Goal: Complete application form

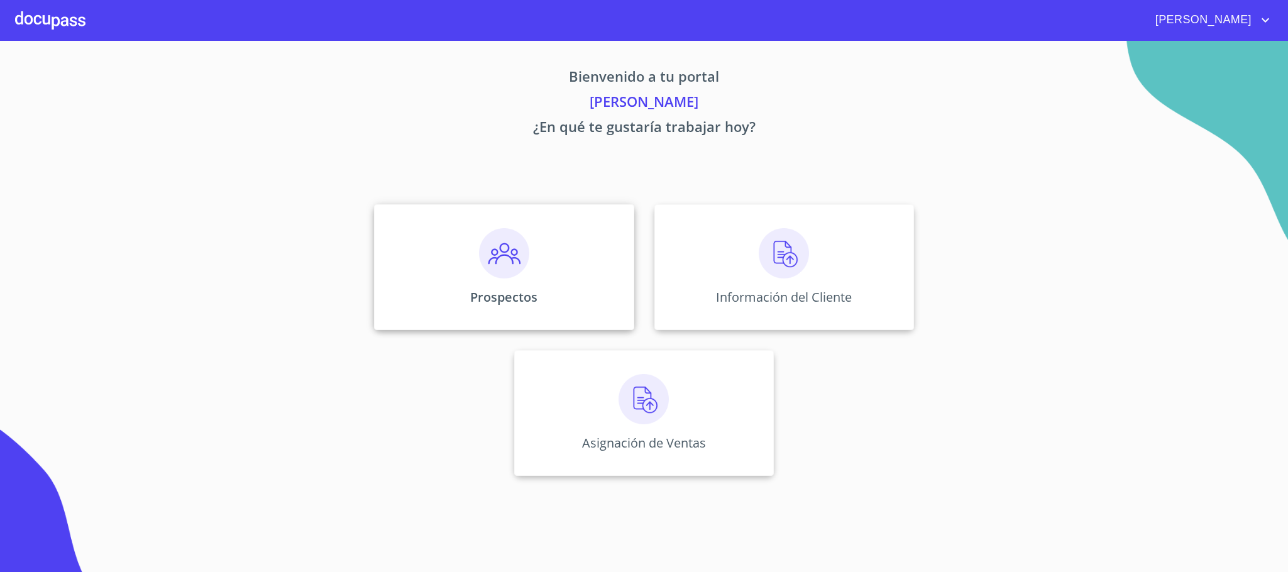
click at [511, 240] on img at bounding box center [504, 253] width 50 height 50
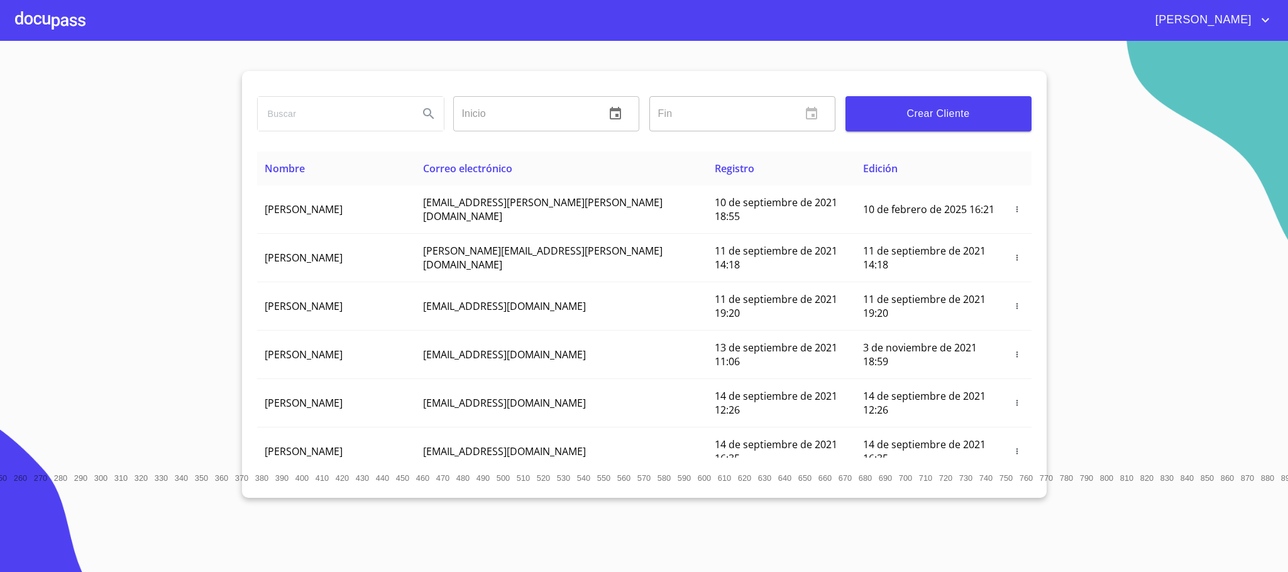
click at [887, 121] on span "Crear Cliente" at bounding box center [939, 114] width 166 height 18
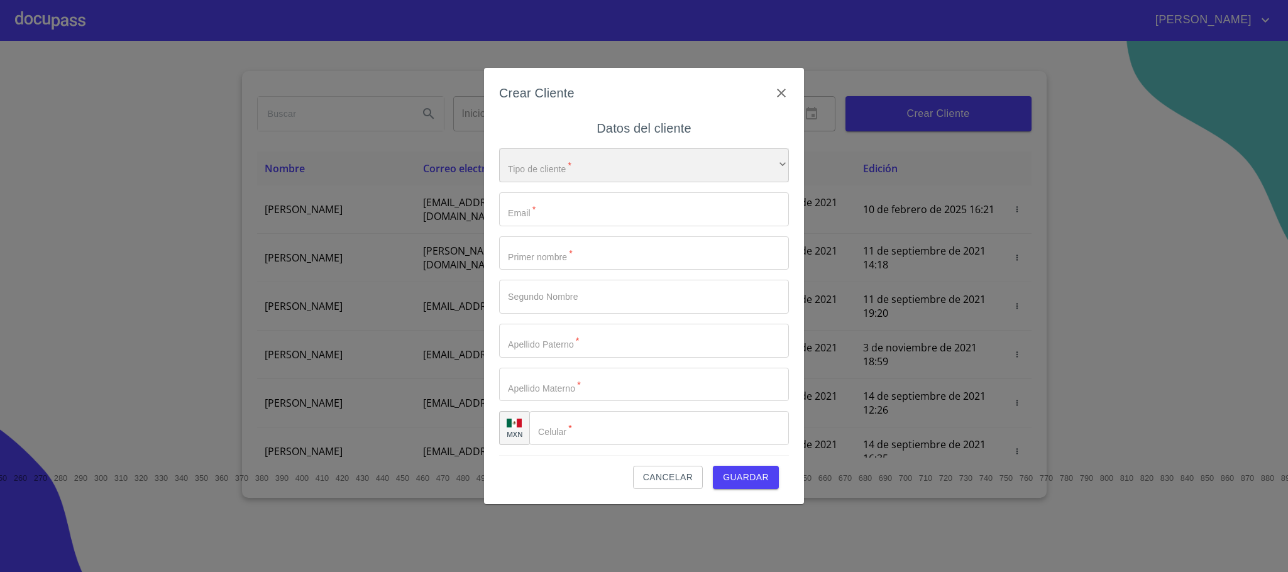
click at [594, 163] on div "​" at bounding box center [644, 165] width 290 height 34
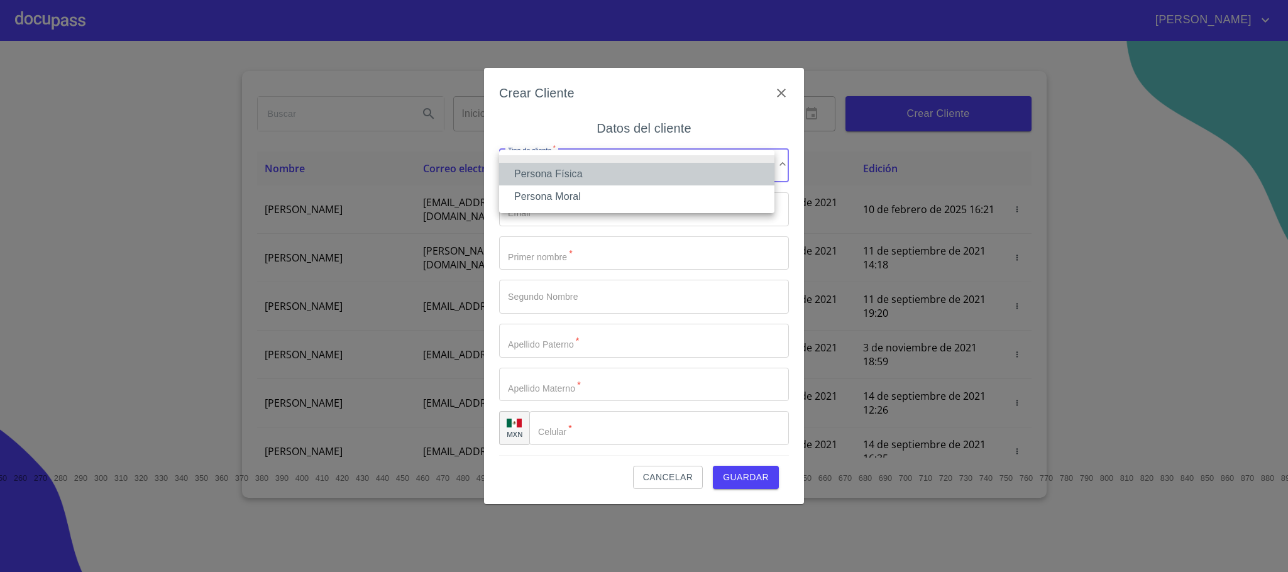
click at [561, 174] on li "Persona Física" at bounding box center [636, 174] width 275 height 23
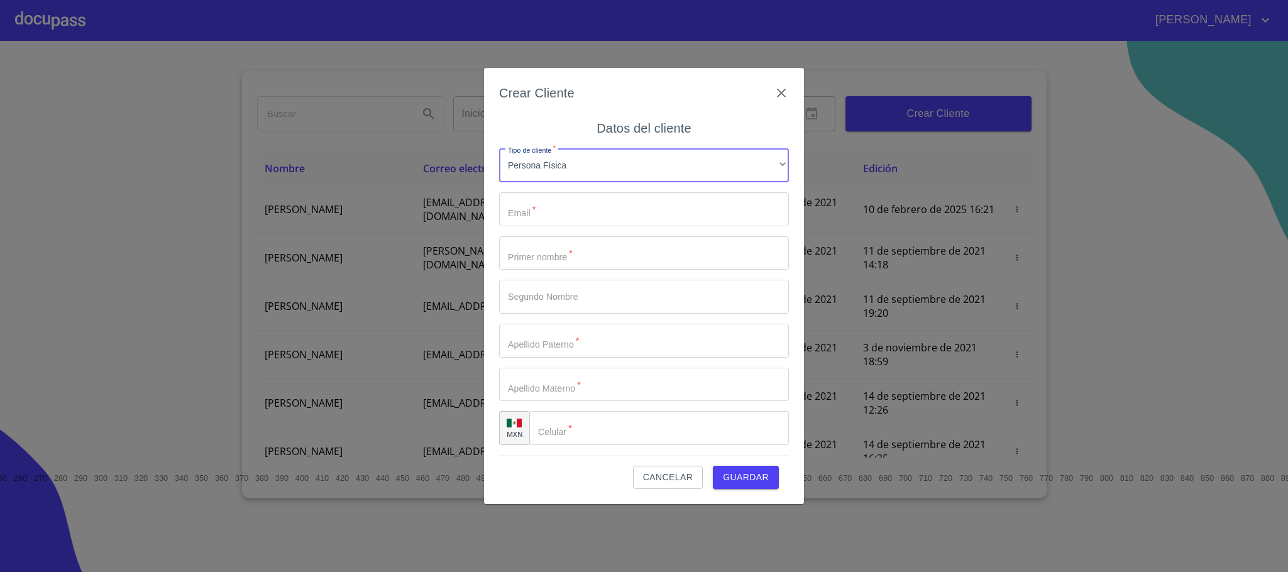
click at [578, 206] on input "Tipo de cliente   *" at bounding box center [644, 209] width 290 height 34
type input "O"
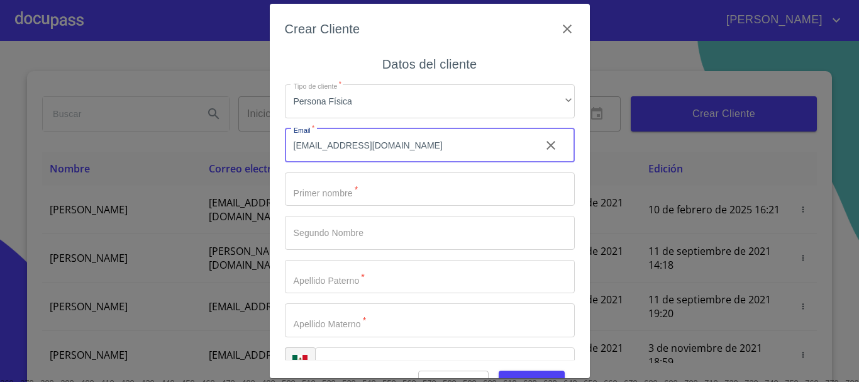
type input "oswalortega07@gmail.com"
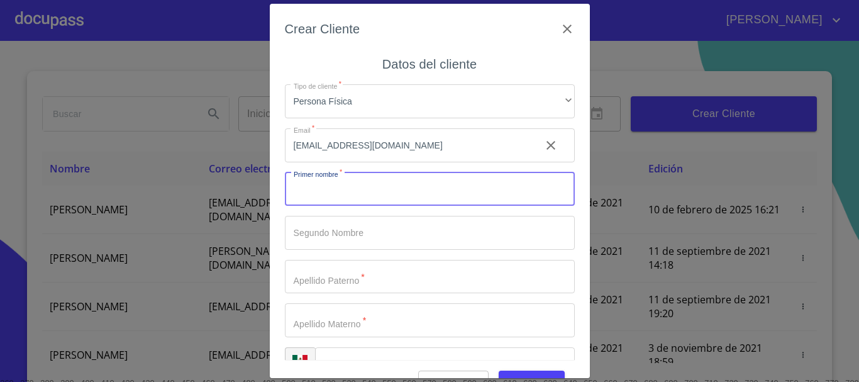
type input "O"
type input "[PERSON_NAME]"
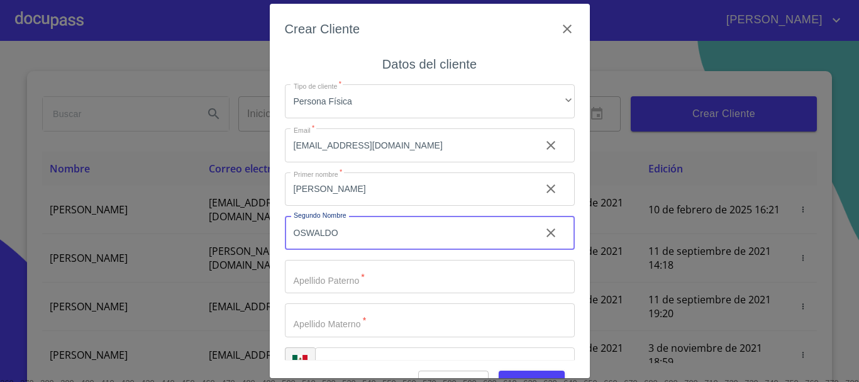
type input "OSWALDO"
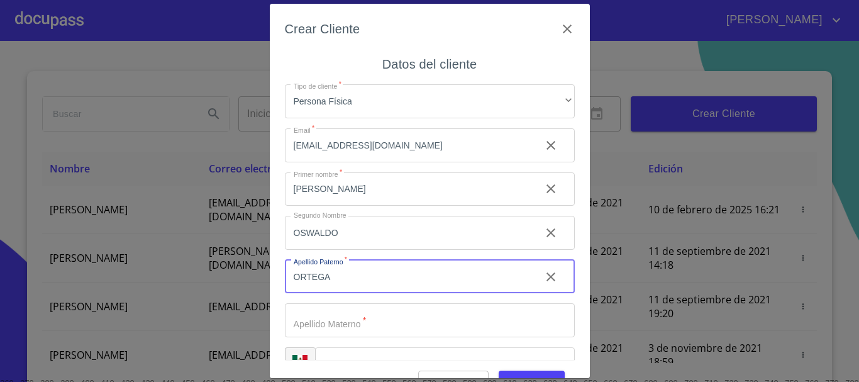
type input "ORTEGA"
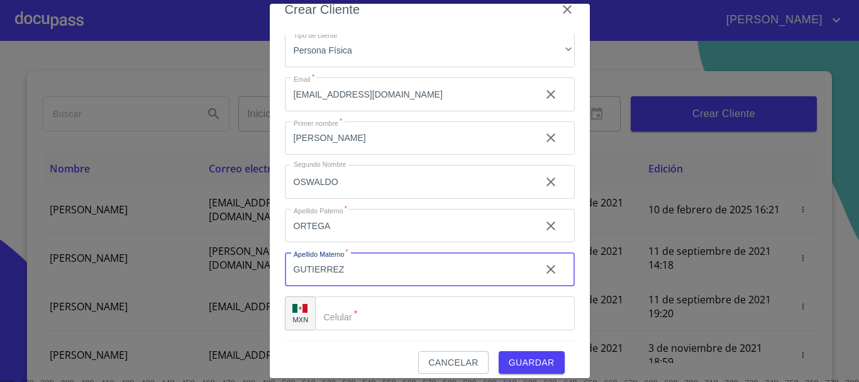
scroll to position [30, 0]
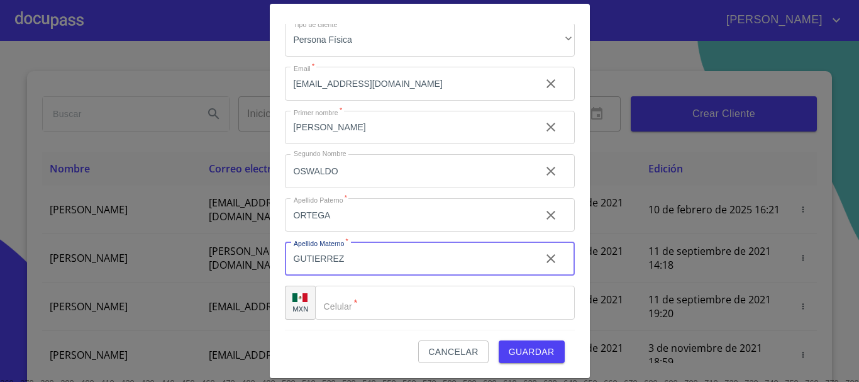
type input "GUTIERREZ"
click at [392, 306] on input "Tipo de cliente   *" at bounding box center [445, 302] width 260 height 34
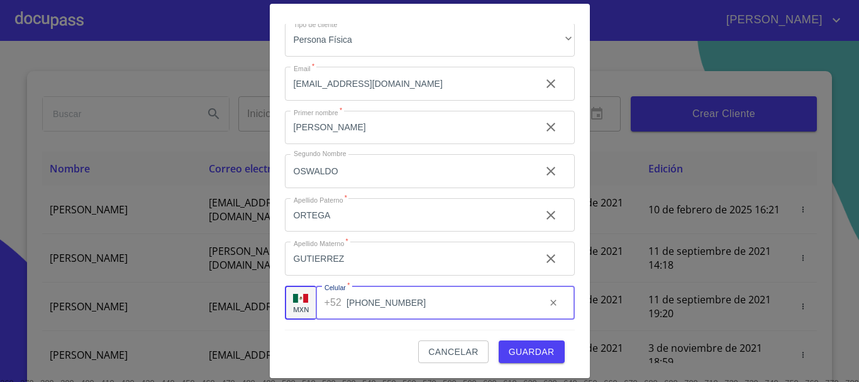
type input "[PHONE_NUMBER]"
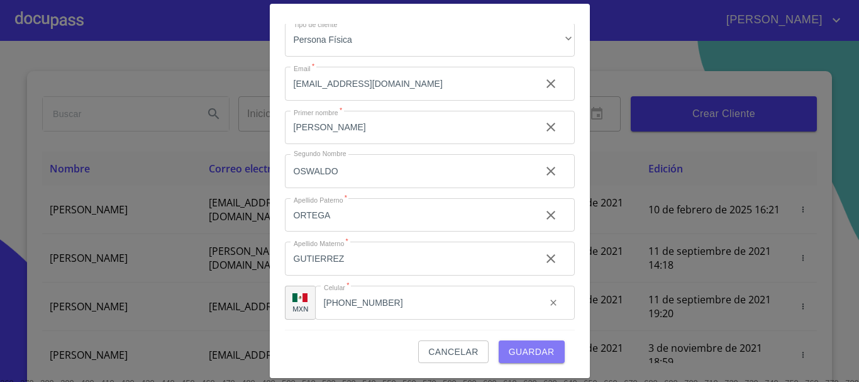
click at [514, 353] on span "Guardar" at bounding box center [532, 352] width 46 height 16
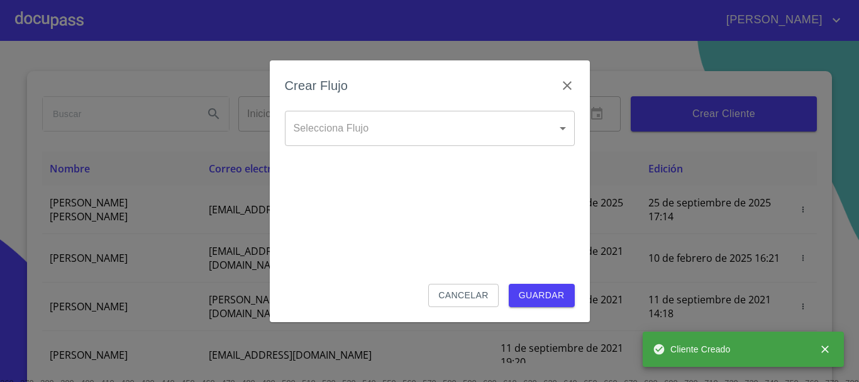
click at [392, 136] on body "Juan Inicio ​ Fin ​ Crear Cliente Nombre Correo electrónico Registro Edición JO…" at bounding box center [429, 191] width 859 height 382
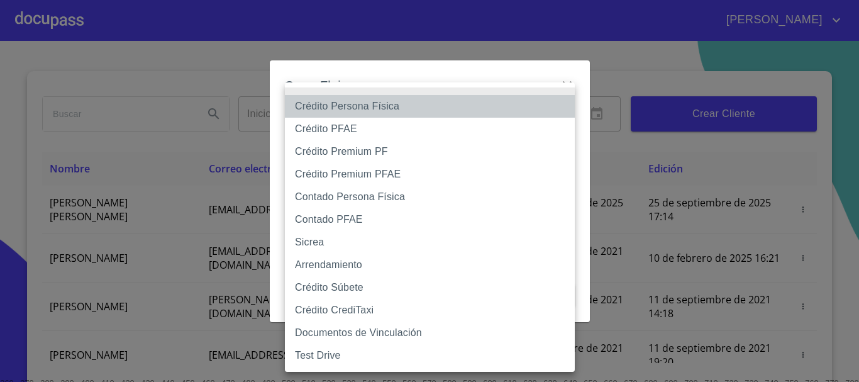
click at [379, 106] on li "Crédito Persona Física" at bounding box center [430, 106] width 290 height 23
type input "6009fb3c7d1714eb8809aa97"
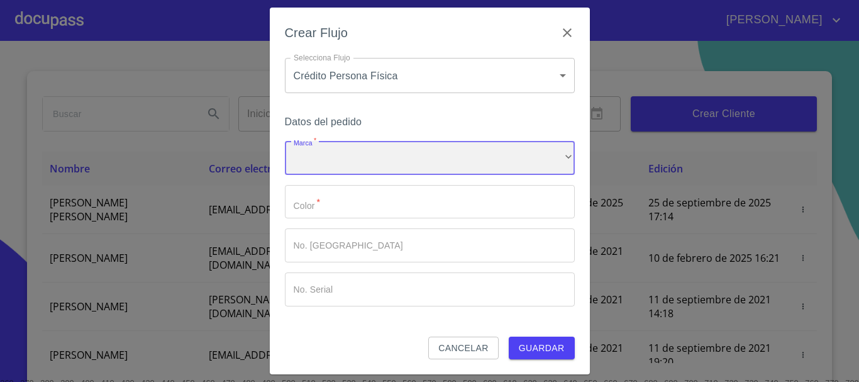
click at [366, 152] on div "​" at bounding box center [430, 158] width 290 height 34
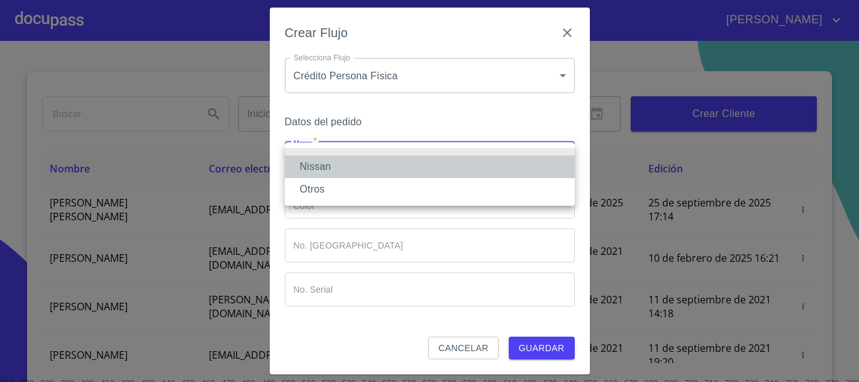
click at [362, 175] on li "Nissan" at bounding box center [430, 166] width 290 height 23
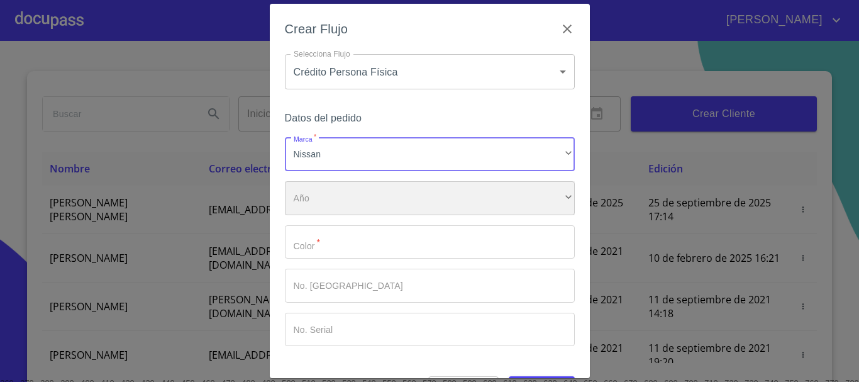
click at [355, 210] on div "​" at bounding box center [430, 198] width 290 height 34
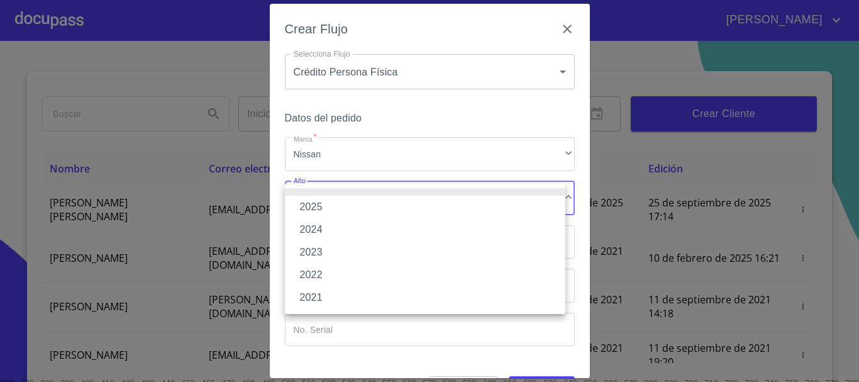
click at [330, 209] on li "2025" at bounding box center [425, 207] width 280 height 23
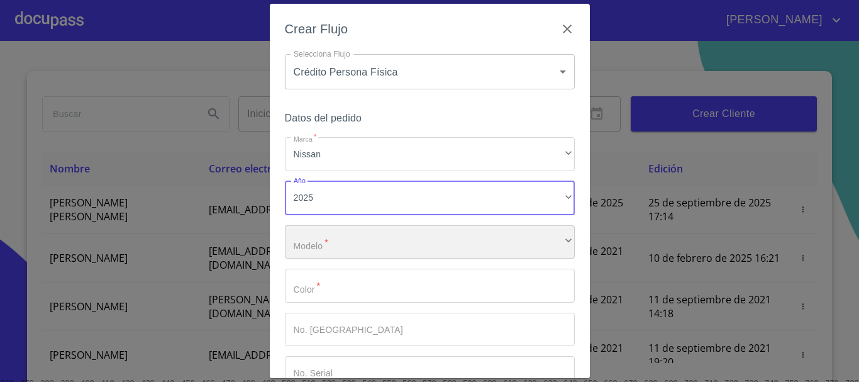
click at [334, 255] on div "​" at bounding box center [430, 242] width 290 height 34
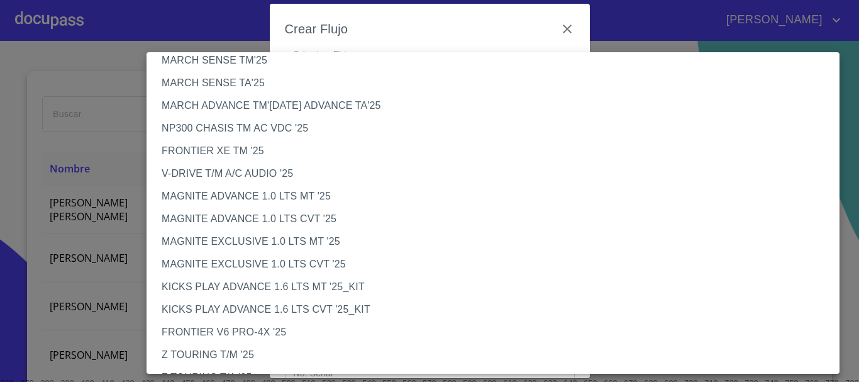
scroll to position [63, 0]
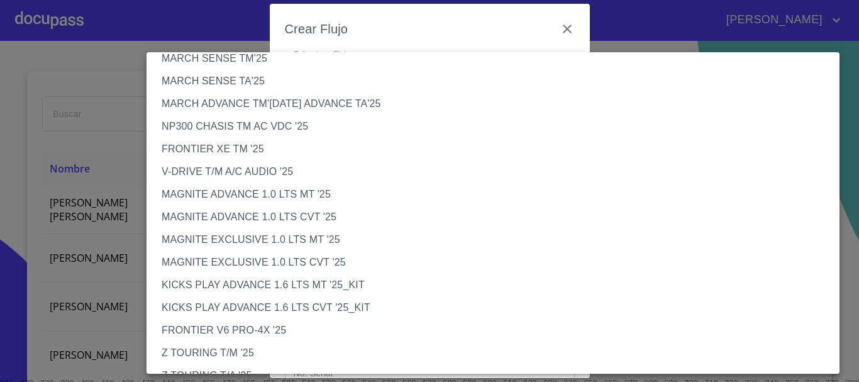
click at [280, 242] on li "MAGNITE EXCLUSIVE 1.0 LTS MT '25" at bounding box center [498, 239] width 702 height 23
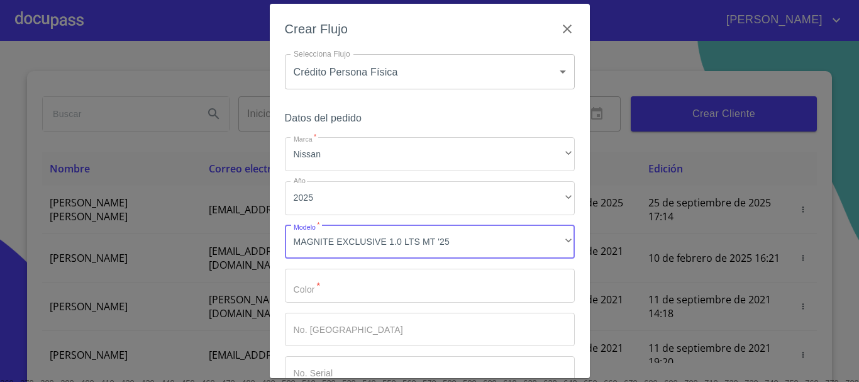
click at [468, 296] on input "Marca   *" at bounding box center [430, 286] width 290 height 34
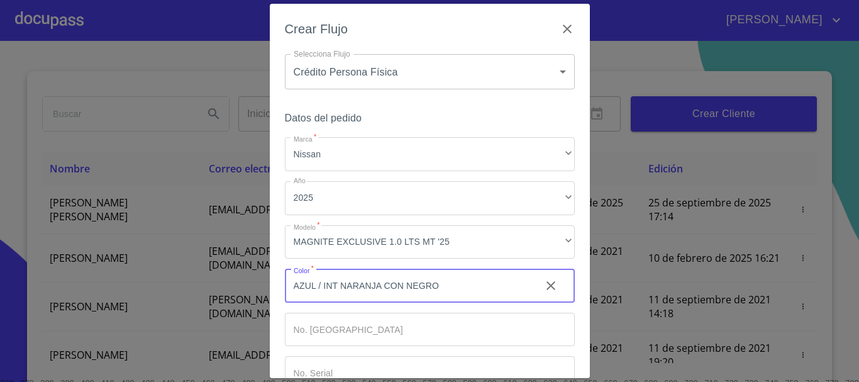
type input "AZUL / INT NARANJA CON NEGRO"
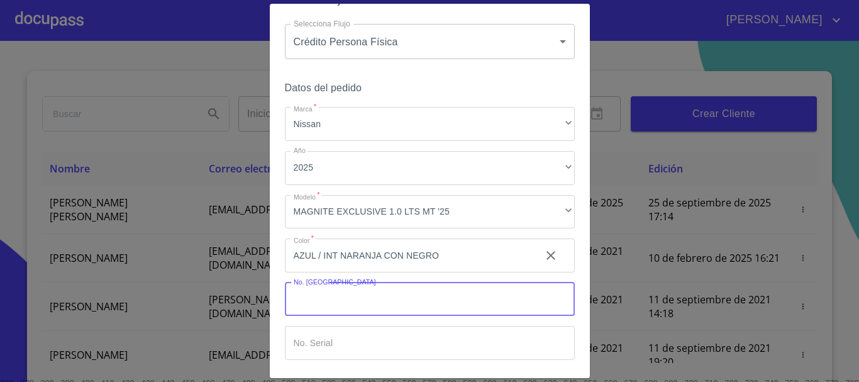
scroll to position [18, 0]
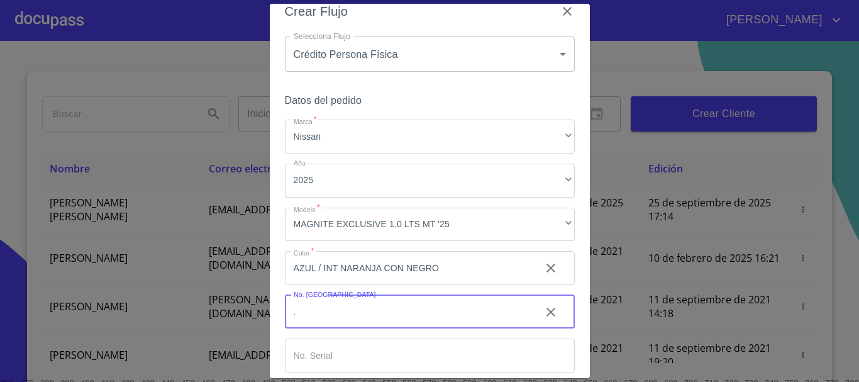
type input "."
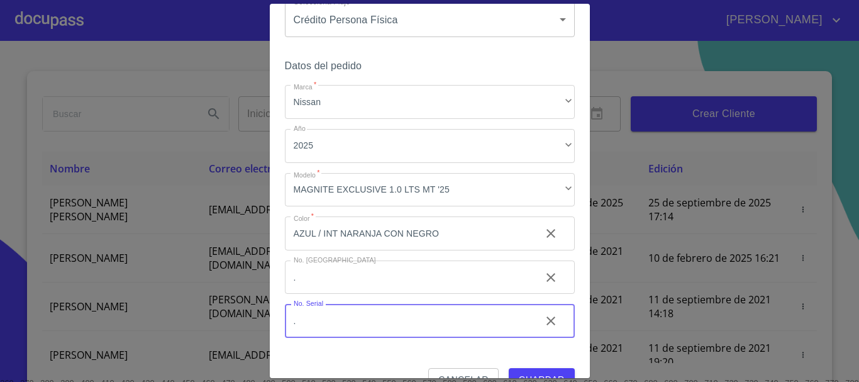
scroll to position [80, 0]
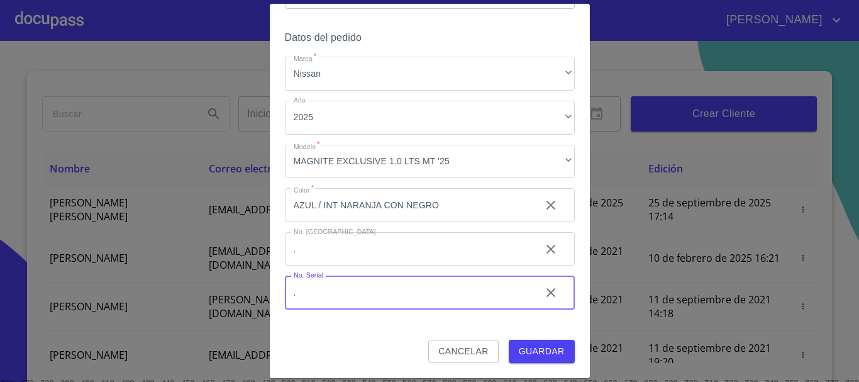
type input "."
click at [523, 349] on span "Guardar" at bounding box center [542, 351] width 46 height 16
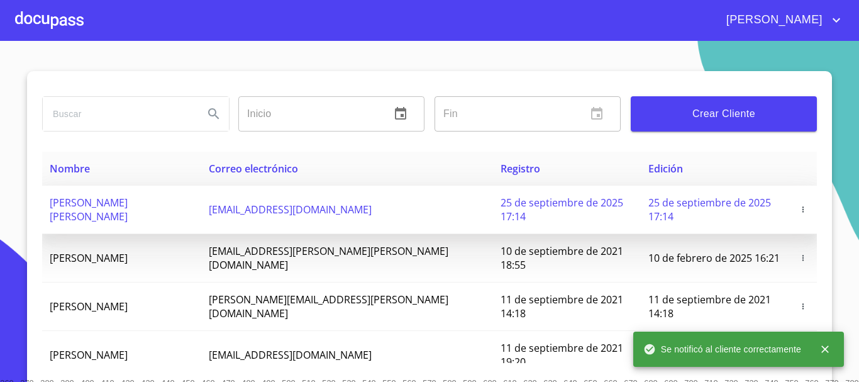
click at [272, 187] on td "oswalortega07@gmail.com" at bounding box center [347, 210] width 292 height 48
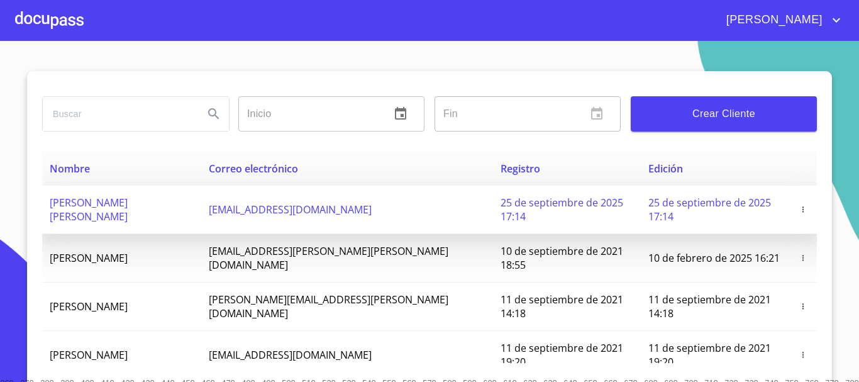
click at [268, 202] on span "oswalortega07@gmail.com" at bounding box center [290, 209] width 163 height 14
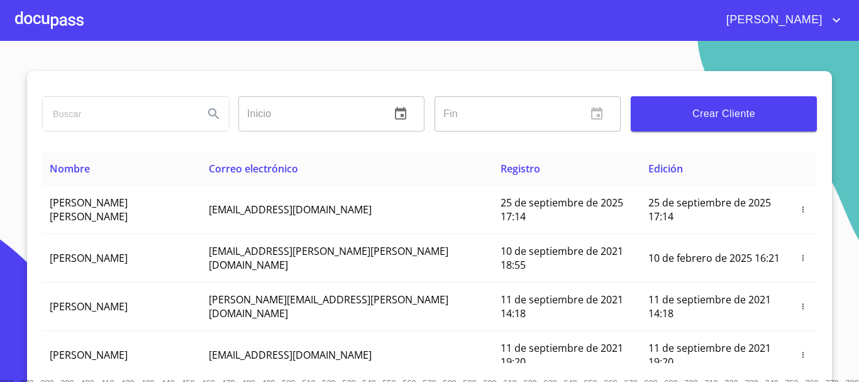
click at [58, 40] on div at bounding box center [49, 20] width 69 height 40
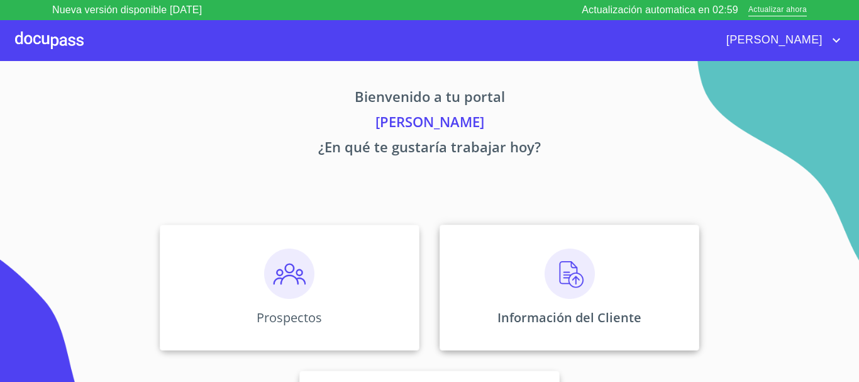
click at [482, 263] on div "Información del Cliente" at bounding box center [570, 287] width 260 height 126
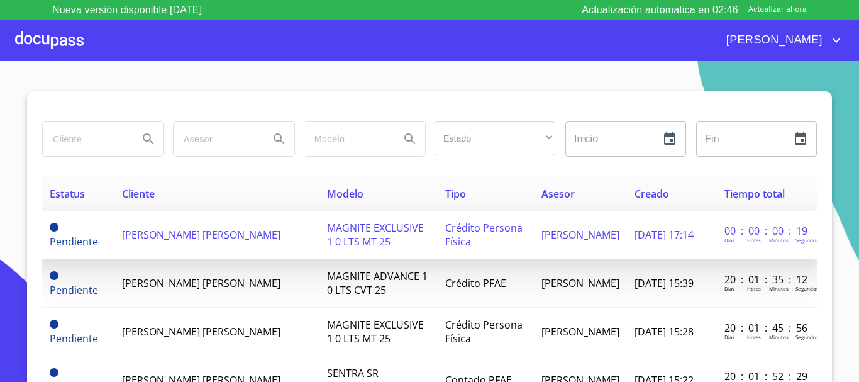
click at [198, 239] on span "[PERSON_NAME] [PERSON_NAME]" at bounding box center [201, 235] width 158 height 14
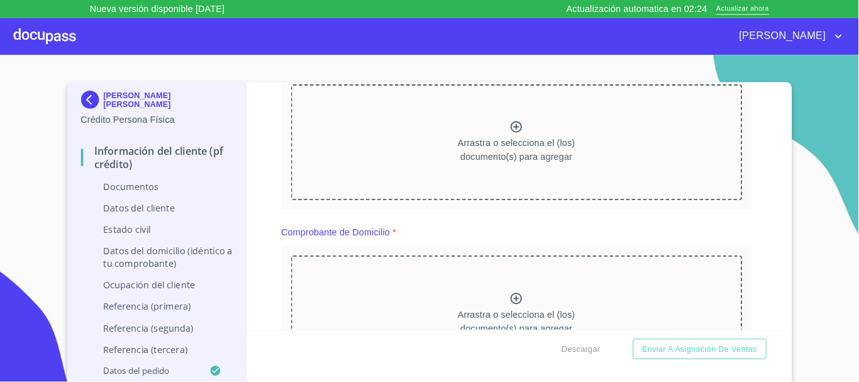
scroll to position [189, 0]
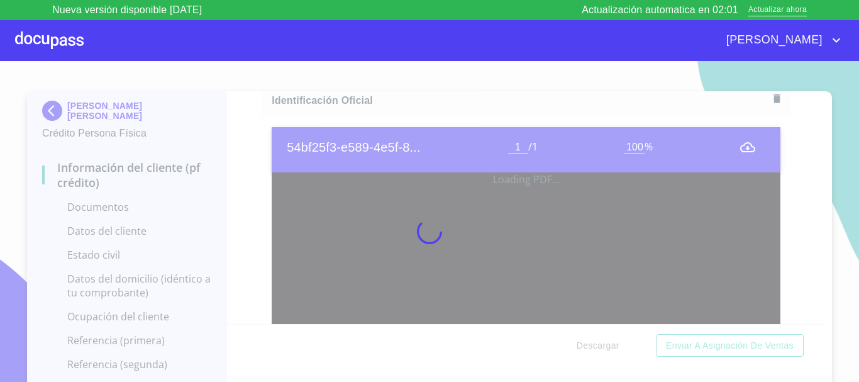
drag, startPoint x: 230, startPoint y: 139, endPoint x: 259, endPoint y: 141, distance: 29.0
click at [231, 139] on div at bounding box center [429, 231] width 859 height 341
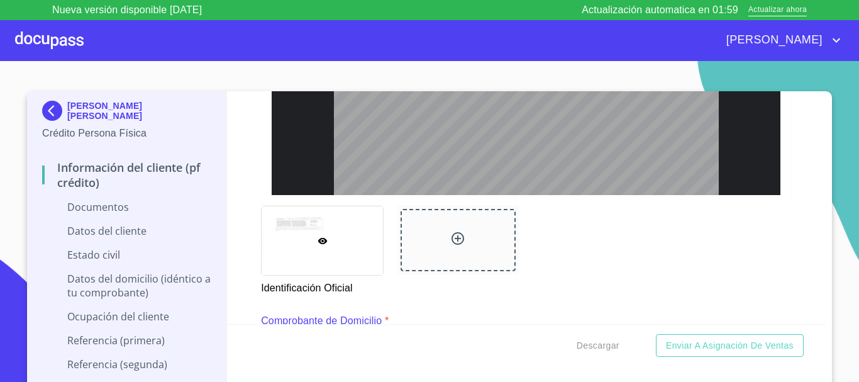
scroll to position [503, 0]
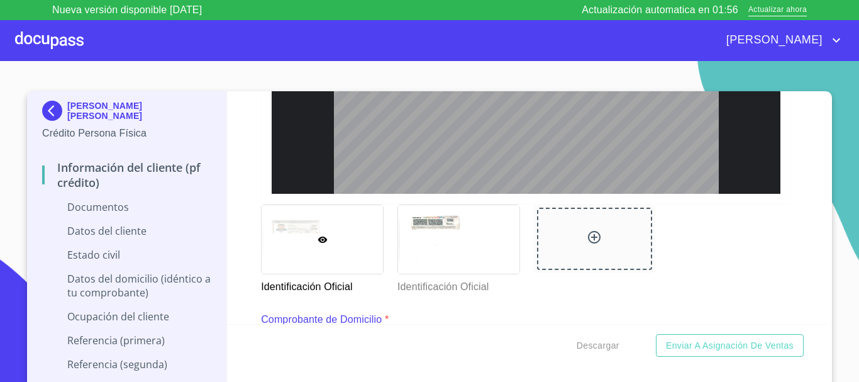
click at [774, 17] on div "Actualización automatica en 01:56 Actualizar ahora" at bounding box center [694, 10] width 225 height 15
click at [773, 6] on span "Actualizar ahora" at bounding box center [777, 10] width 58 height 13
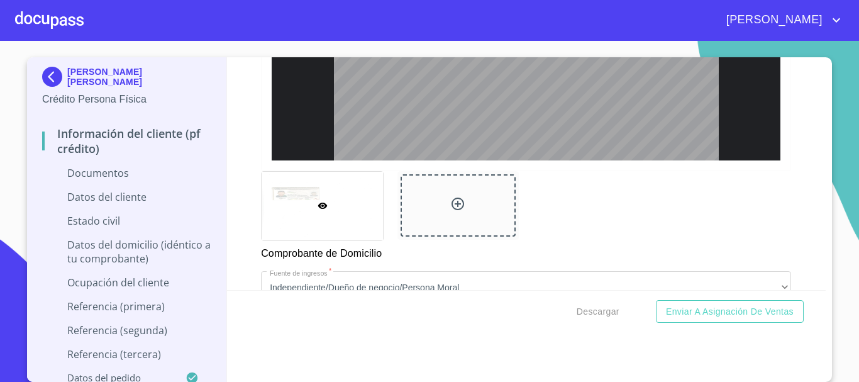
scroll to position [1132, 0]
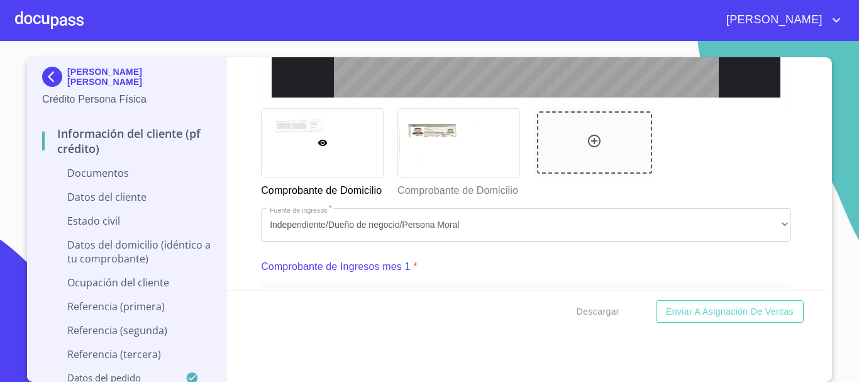
click at [341, 198] on p "Comprobante de Domicilio" at bounding box center [321, 188] width 121 height 20
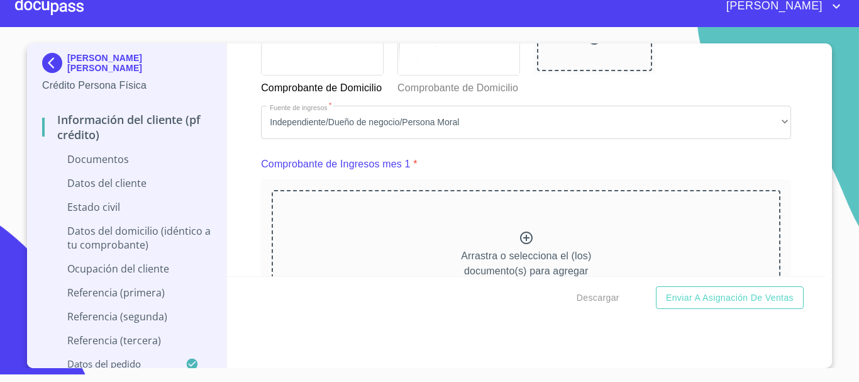
scroll to position [1219, 0]
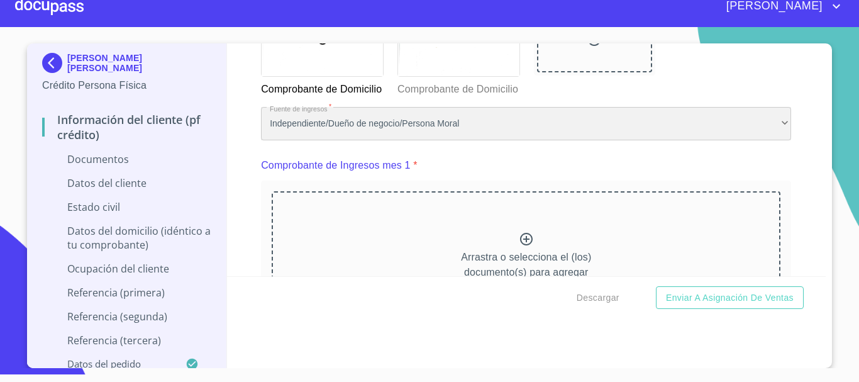
click at [492, 141] on div "Independiente/Dueño de negocio/Persona Moral" at bounding box center [526, 124] width 530 height 34
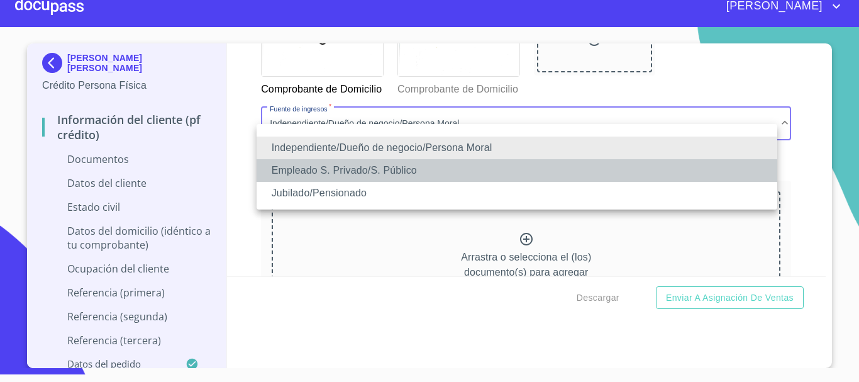
click at [370, 172] on li "Empleado S. Privado/S. Público" at bounding box center [517, 170] width 521 height 23
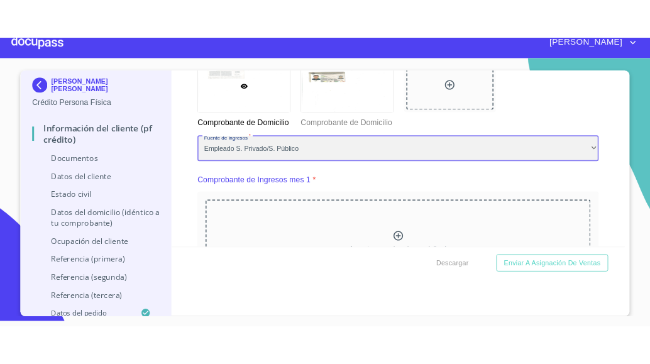
scroll to position [1282, 0]
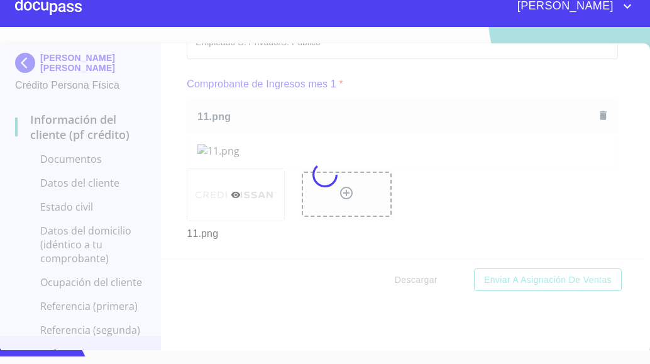
click at [196, 114] on div at bounding box center [325, 174] width 650 height 323
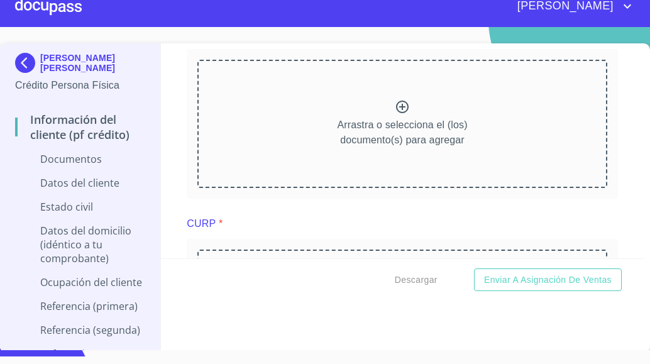
scroll to position [1722, 0]
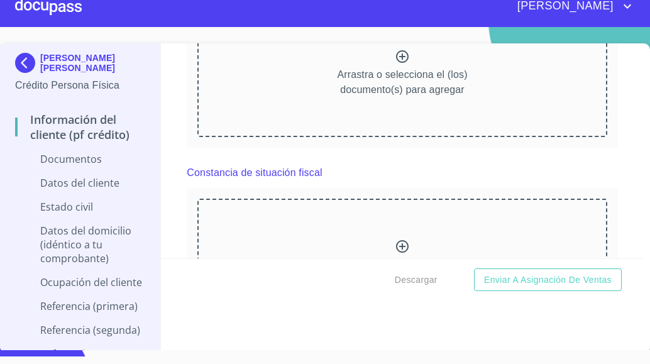
scroll to position [2037, 0]
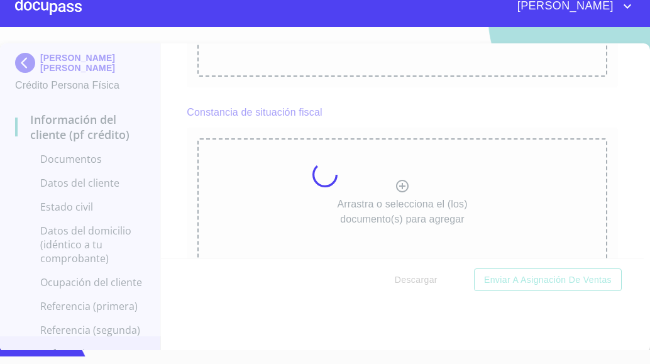
click at [175, 111] on div at bounding box center [325, 174] width 650 height 323
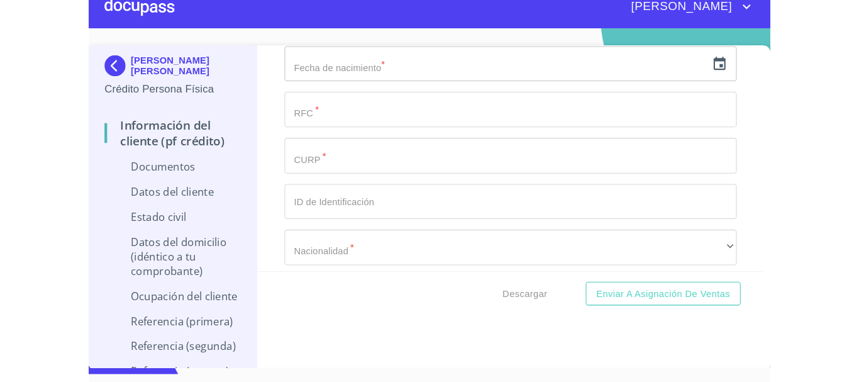
scroll to position [2477, 0]
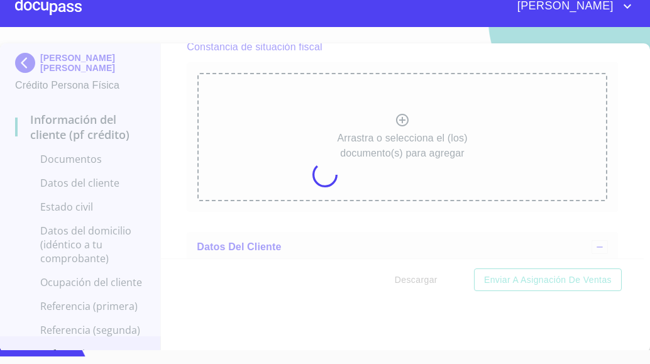
click at [180, 65] on div at bounding box center [325, 174] width 650 height 323
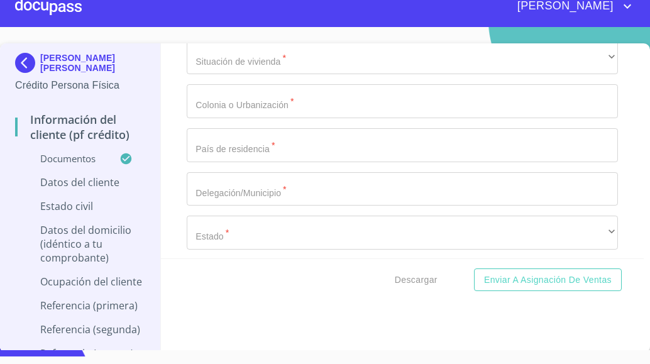
scroll to position [3609, 0]
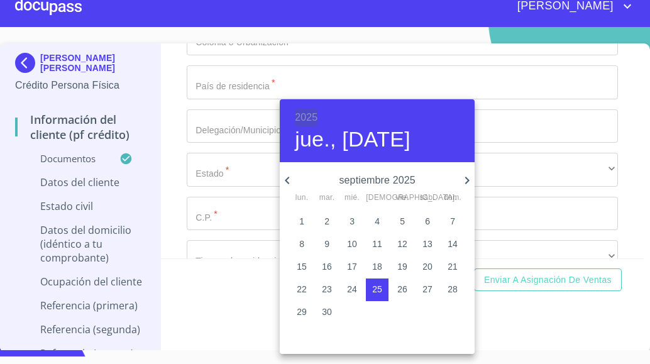
click at [308, 120] on h6 "2025" at bounding box center [306, 118] width 23 height 18
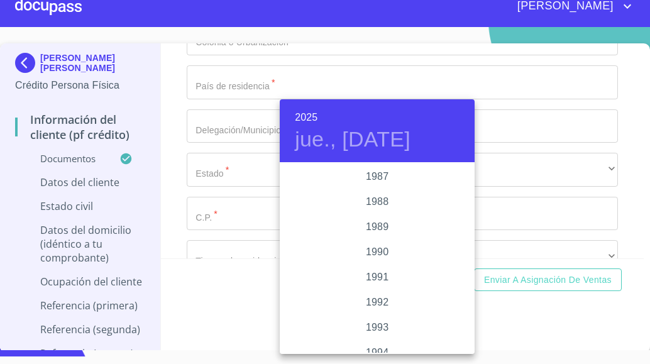
scroll to position [1497, 0]
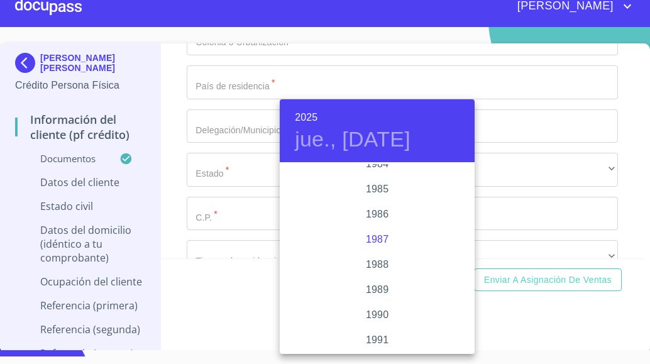
click at [378, 240] on div "1987" at bounding box center [377, 239] width 195 height 25
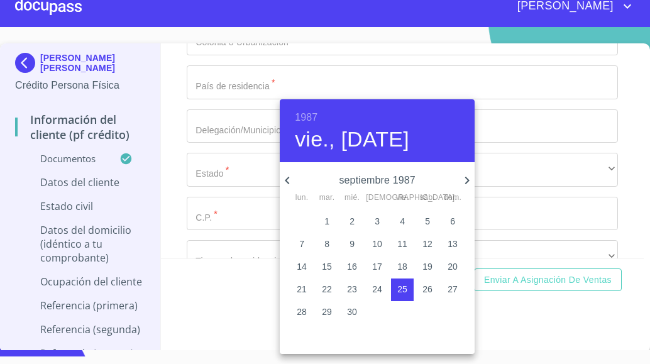
click at [289, 179] on icon "button" at bounding box center [287, 180] width 15 height 15
click at [301, 267] on p "13" at bounding box center [302, 266] width 10 height 13
type input "13 de [DATE]. de 1987"
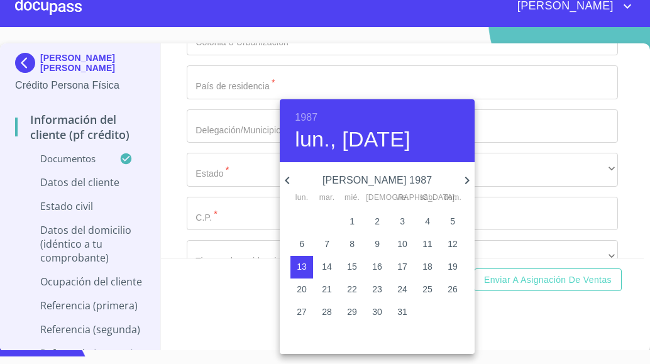
click at [235, 200] on div at bounding box center [325, 182] width 650 height 364
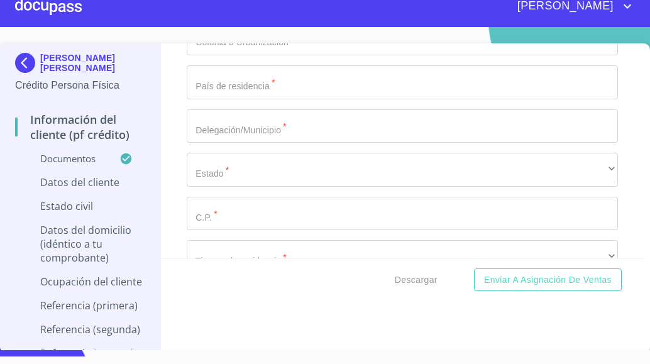
type input "P"
type input "OEGO870713I57"
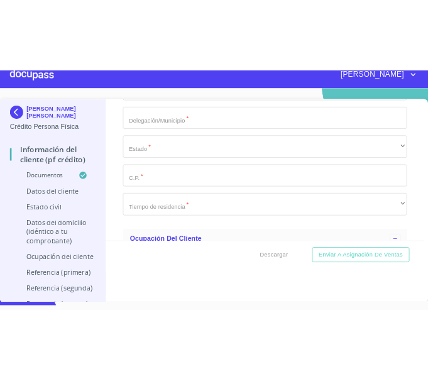
scroll to position [3735, 0]
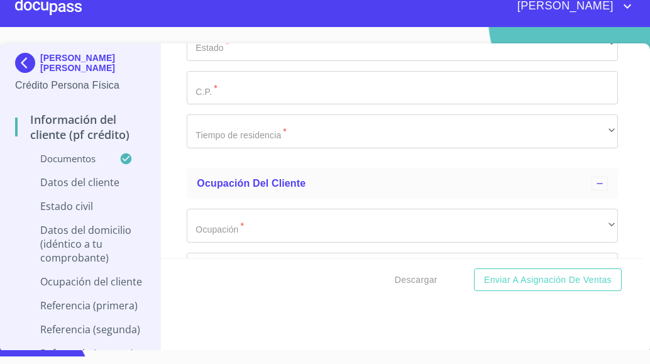
type input "OEGO870713HJCRTS06"
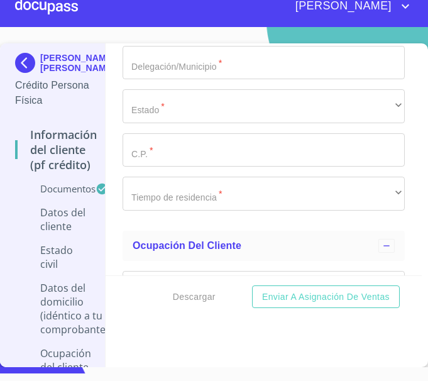
drag, startPoint x: 147, startPoint y: 168, endPoint x: 149, endPoint y: 216, distance: 47.9
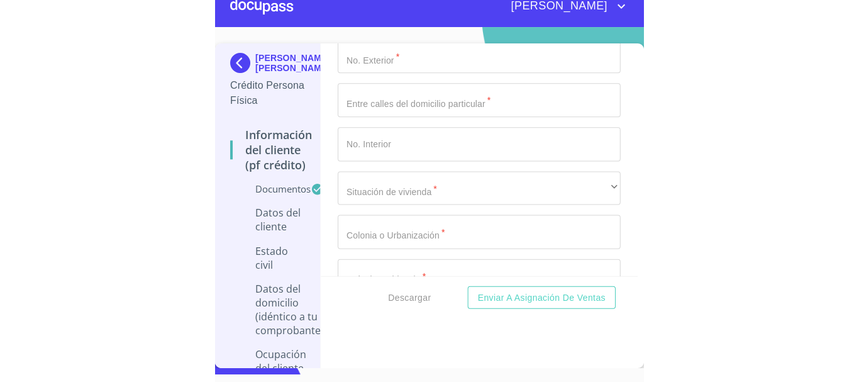
scroll to position [3483, 0]
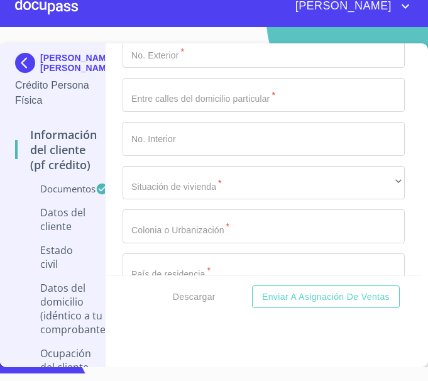
type input "2413267386"
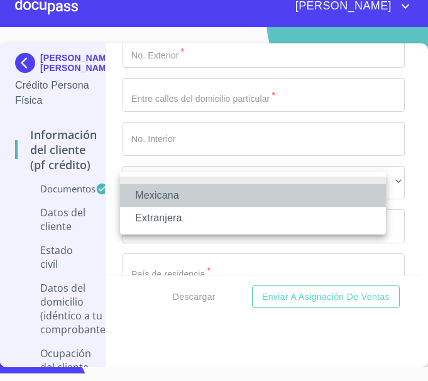
click at [175, 193] on li "Mexicana" at bounding box center [253, 195] width 266 height 23
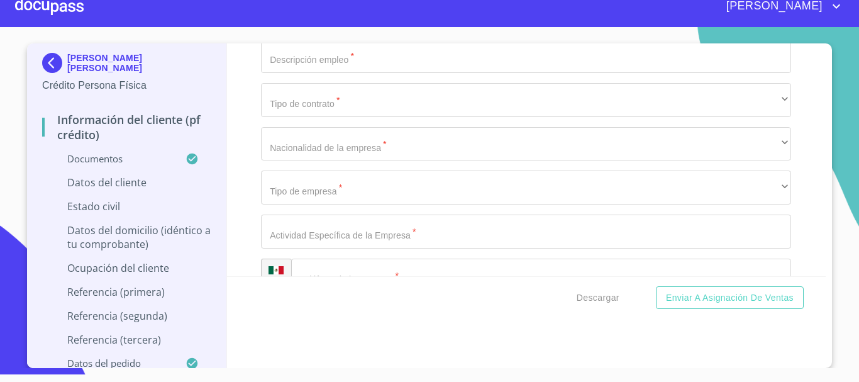
scroll to position [4238, 0]
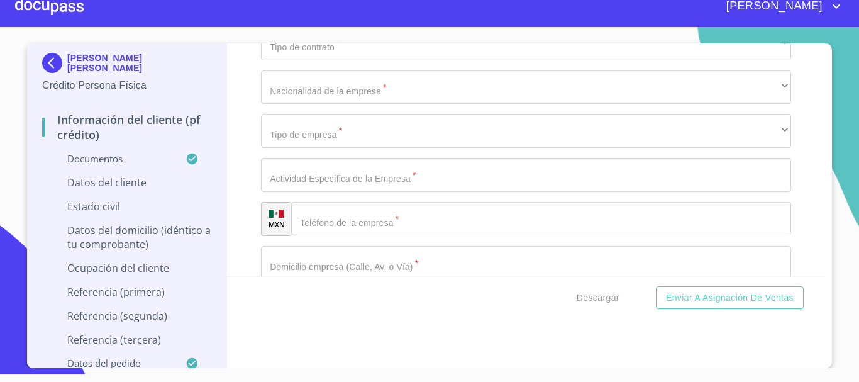
type input "[GEOGRAPHIC_DATA]"
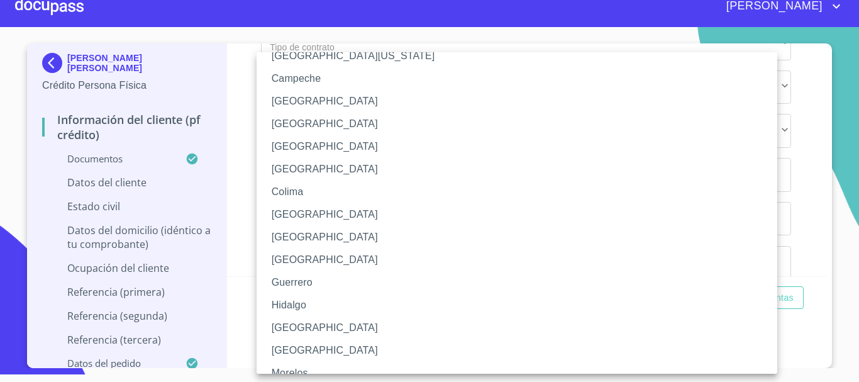
scroll to position [126, 0]
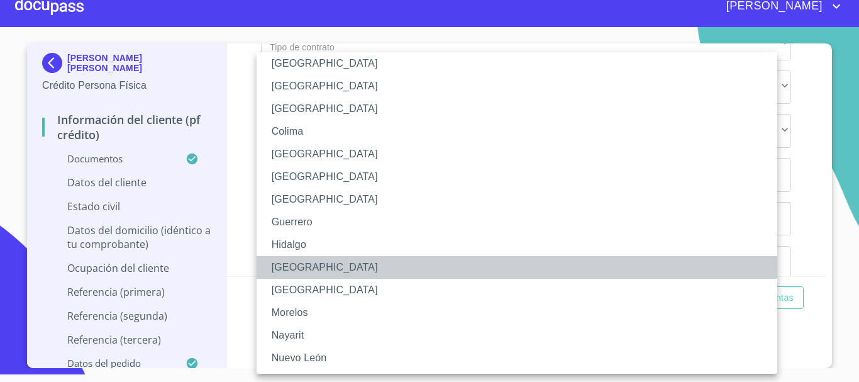
click at [302, 269] on li "[GEOGRAPHIC_DATA]" at bounding box center [522, 267] width 530 height 23
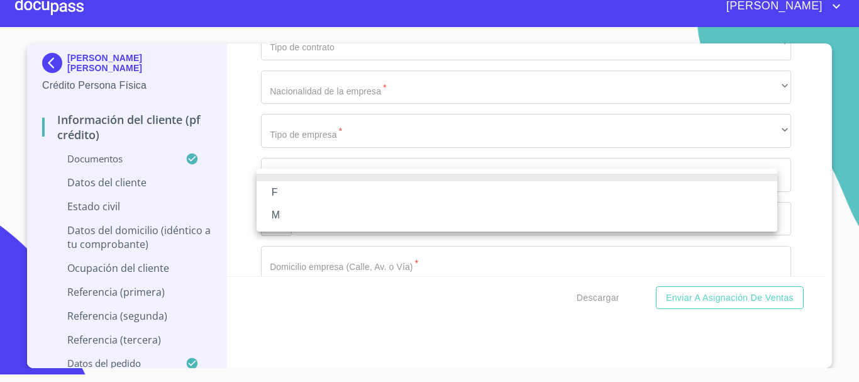
click at [282, 218] on li "M" at bounding box center [517, 215] width 521 height 23
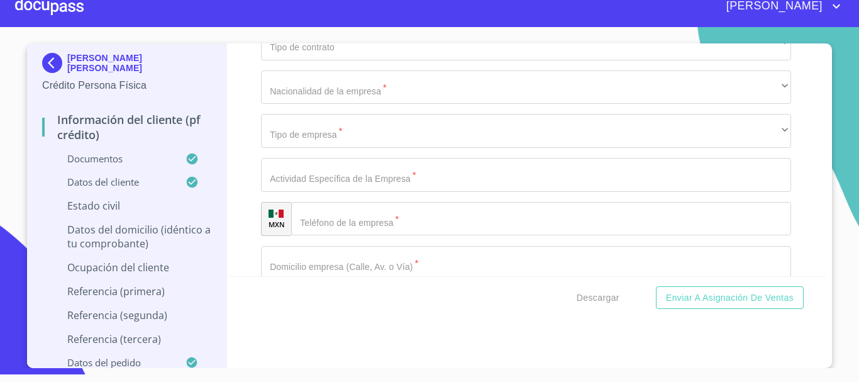
click at [240, 179] on div "Información del cliente (PF crédito) Documentos Documento de identificación.   …" at bounding box center [526, 159] width 599 height 233
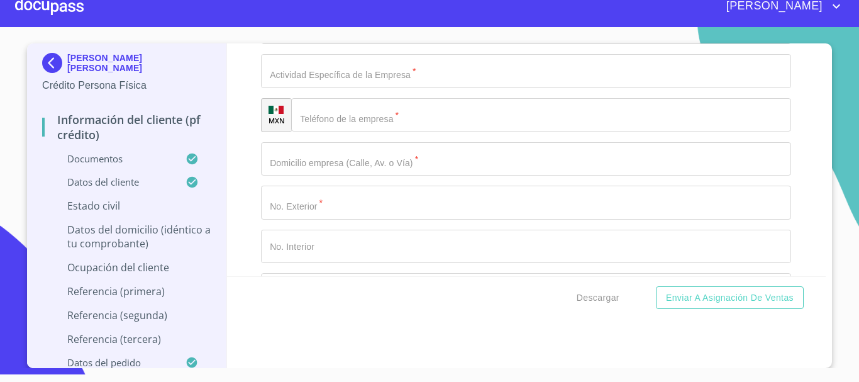
scroll to position [4363, 0]
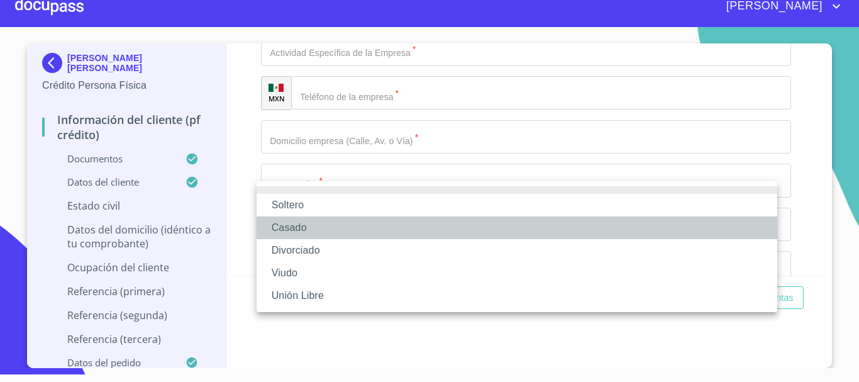
click at [314, 233] on li "Casado" at bounding box center [517, 227] width 521 height 23
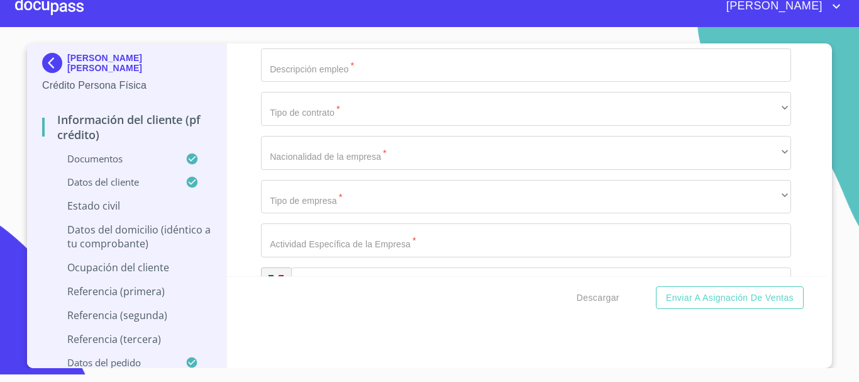
scroll to position [4489, 0]
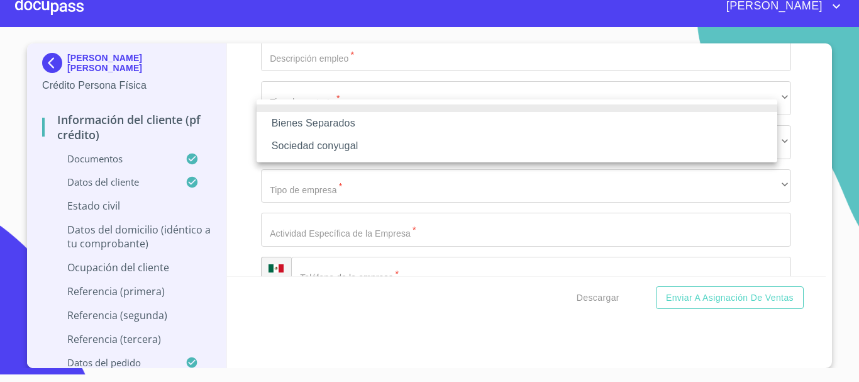
click at [350, 120] on li "Bienes Separados" at bounding box center [517, 123] width 521 height 23
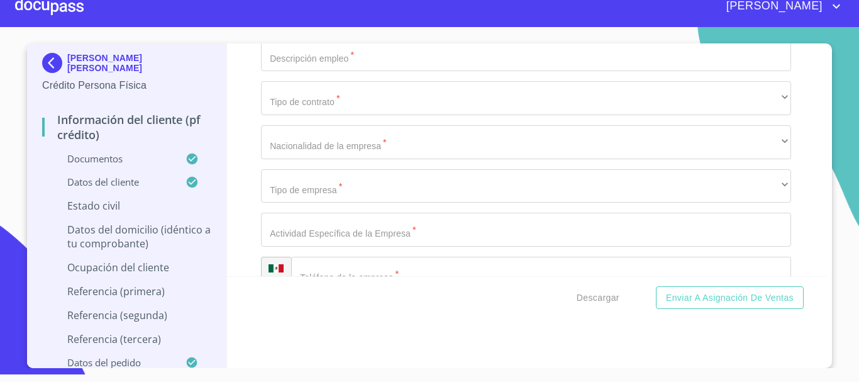
type input "."
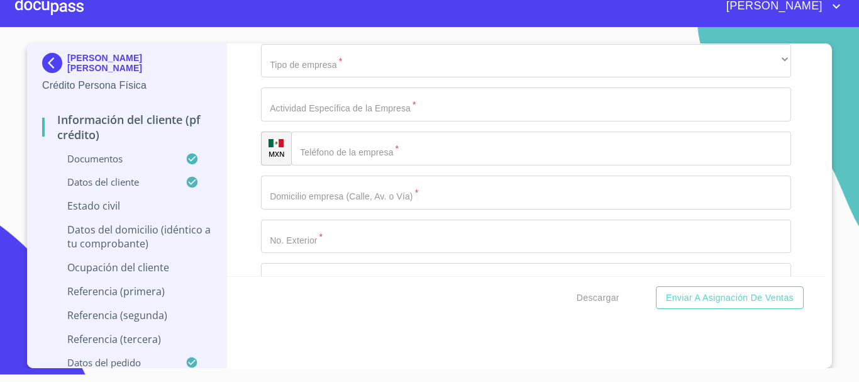
scroll to position [4615, 0]
type input "."
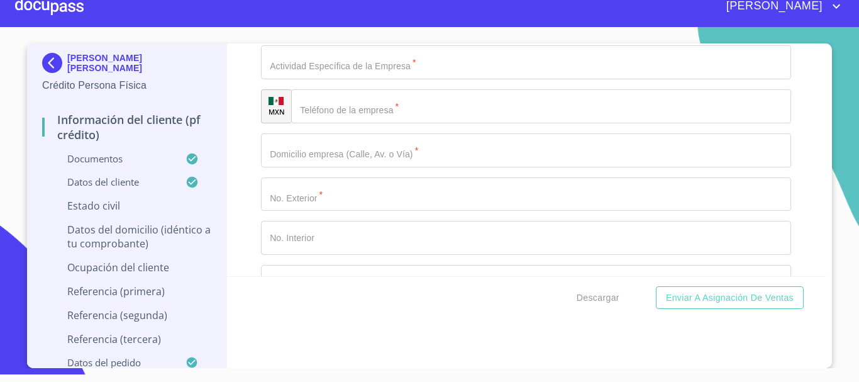
scroll to position [4678, 0]
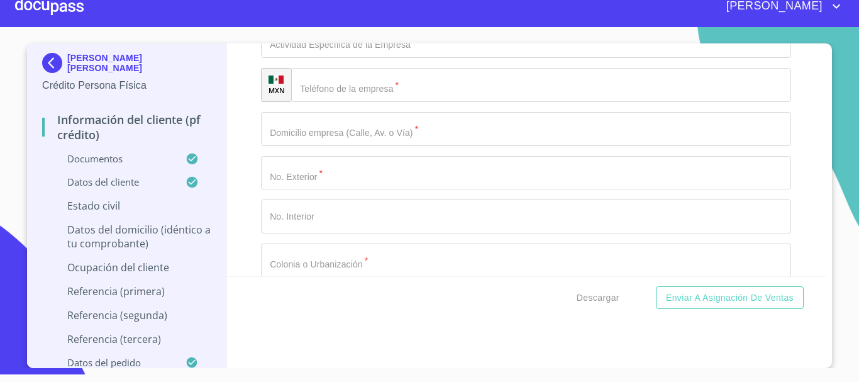
type input "0"
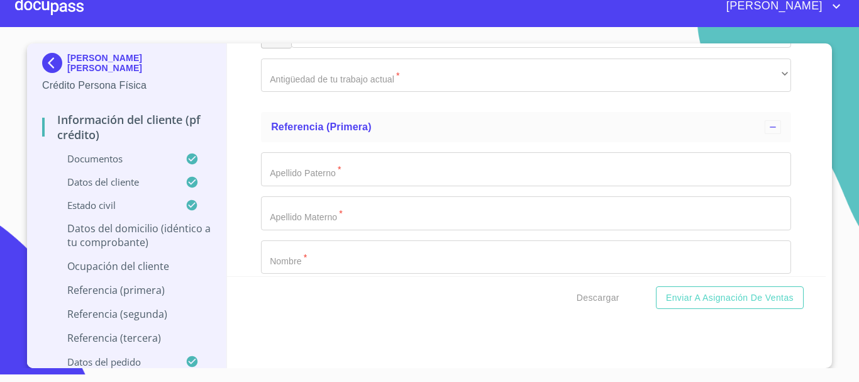
scroll to position [4741, 0]
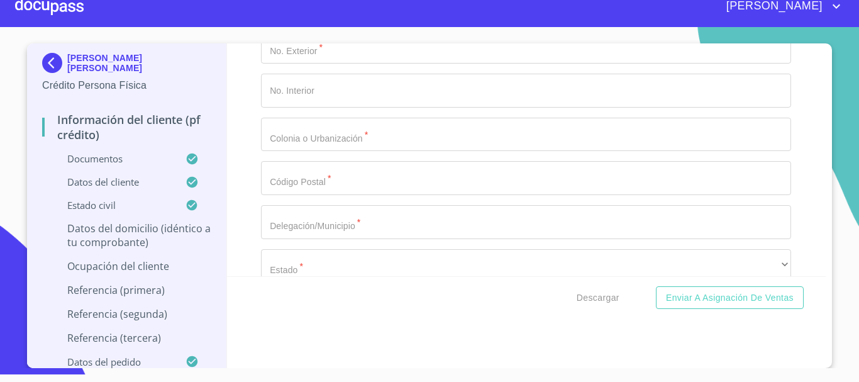
type input "CTO BERILIO"
type input "132"
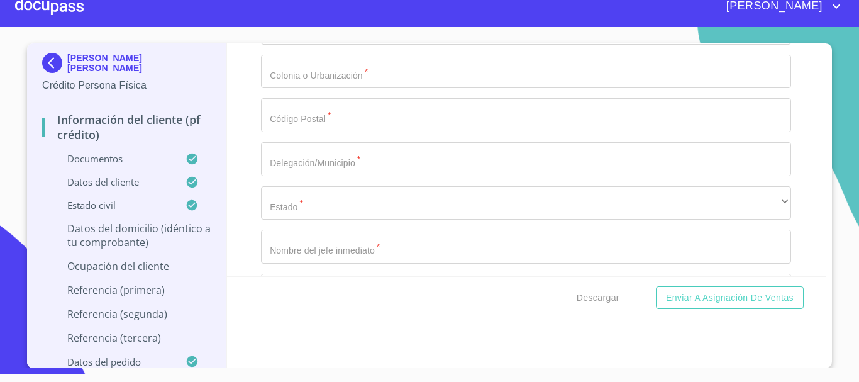
scroll to position [4929, 0]
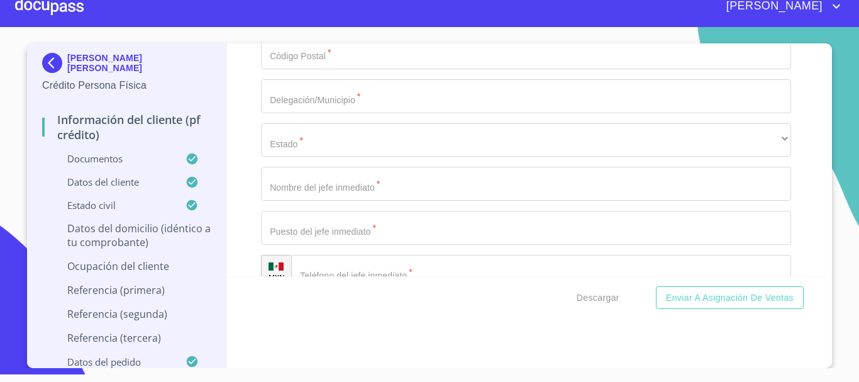
type input "1"
type input "."
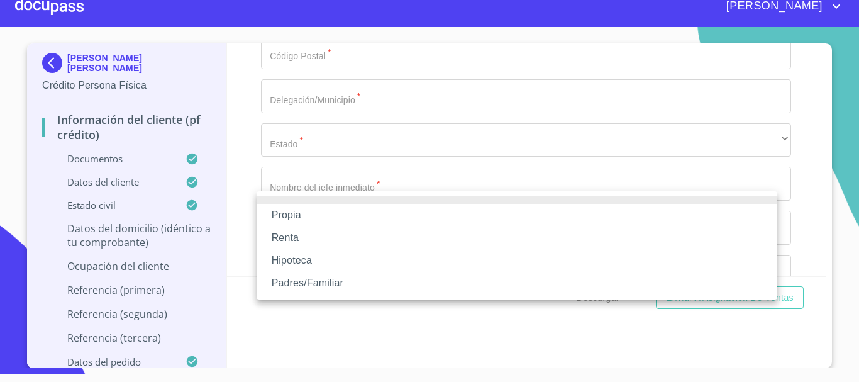
click at [297, 208] on li "Propia" at bounding box center [517, 215] width 521 height 23
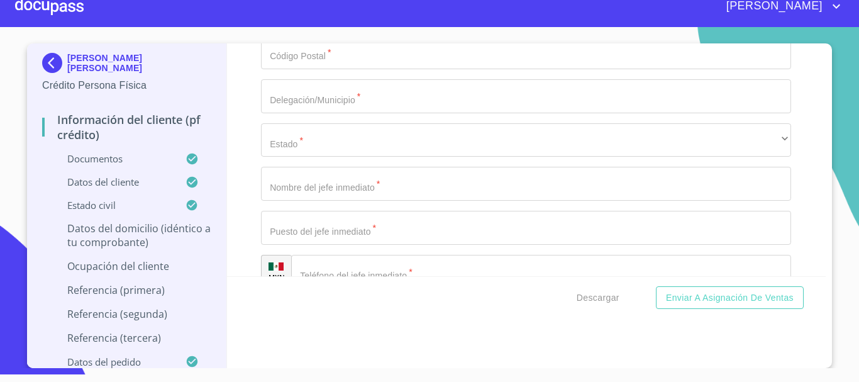
type input "FACC [PERSON_NAME] DE LOS MOLINOS"
type input "$700,000"
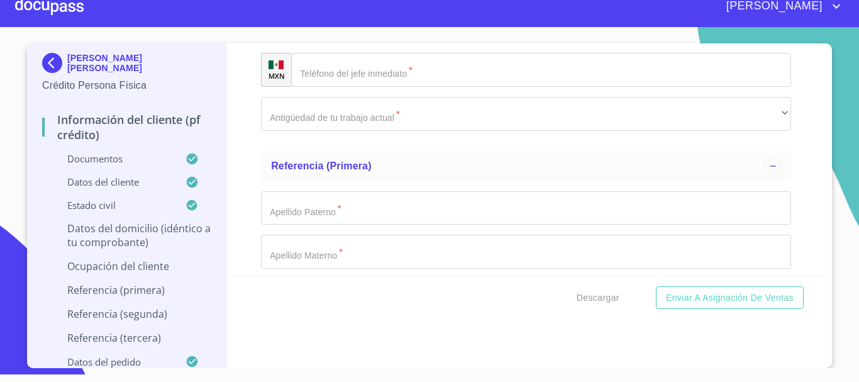
scroll to position [5204, 0]
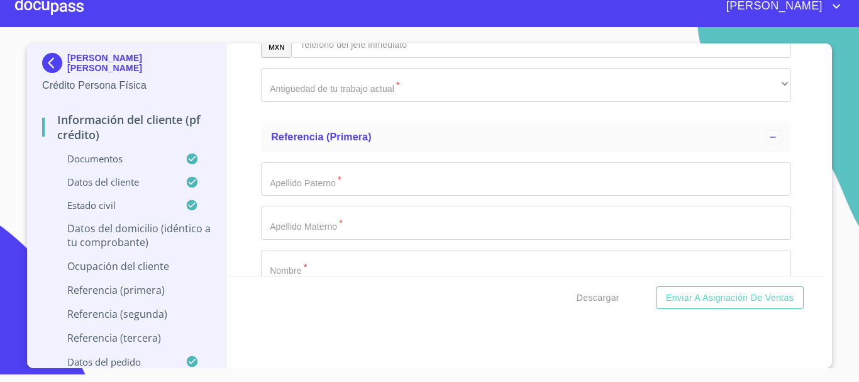
type input "[GEOGRAPHIC_DATA]"
type input "ZAPOPAN"
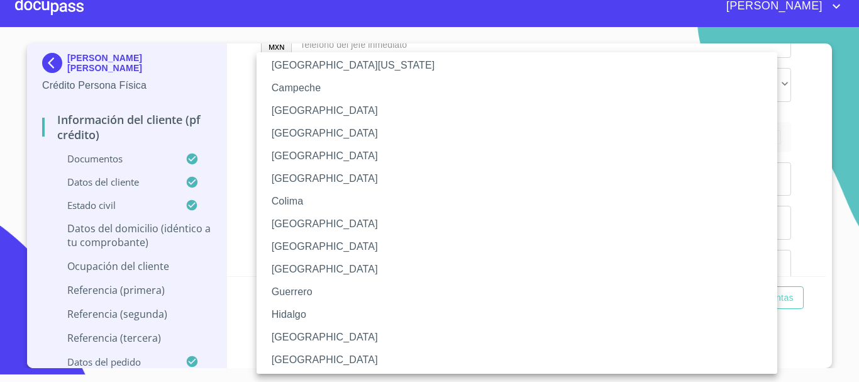
scroll to position [63, 0]
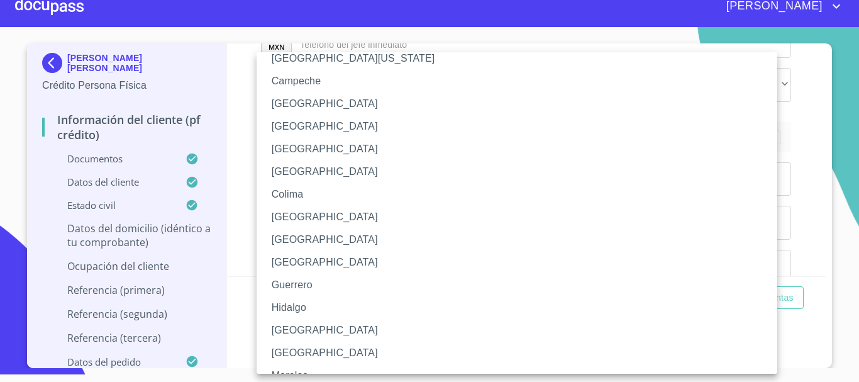
click at [309, 325] on li "[GEOGRAPHIC_DATA]" at bounding box center [522, 330] width 530 height 23
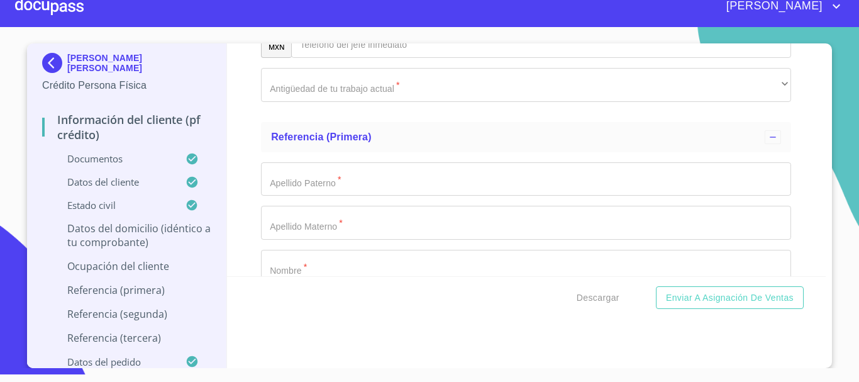
type input "45200"
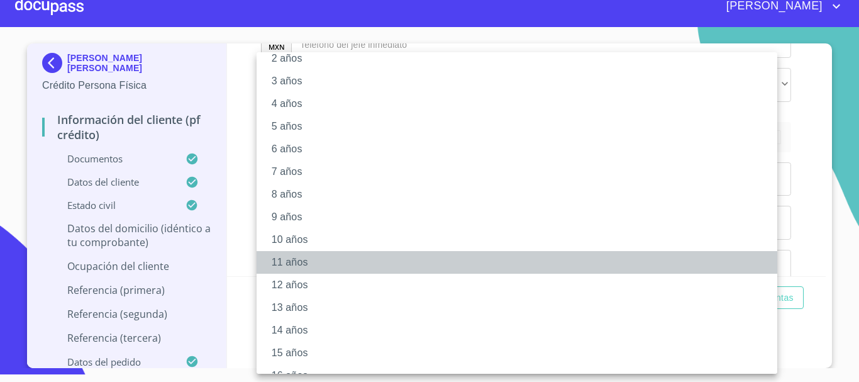
click at [310, 266] on li "11 años" at bounding box center [522, 262] width 530 height 23
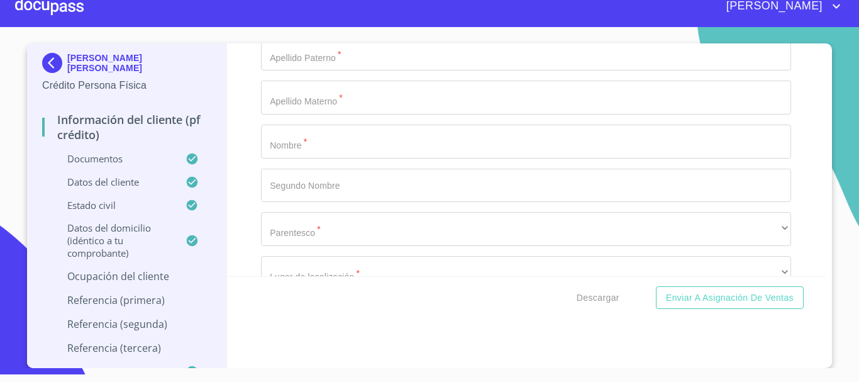
scroll to position [5329, 0]
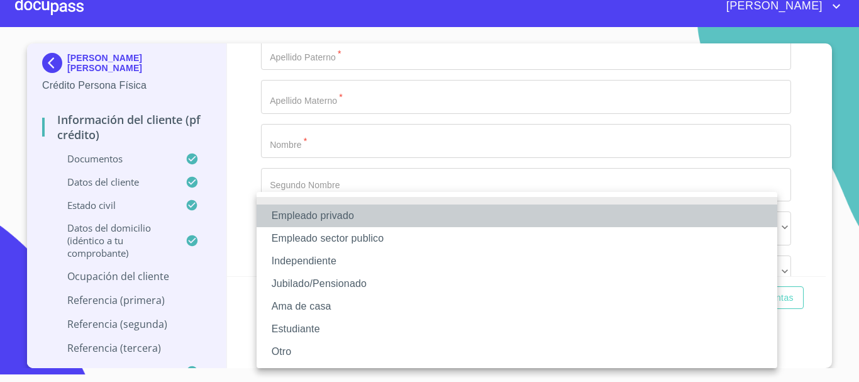
click at [293, 216] on li "Empleado privado" at bounding box center [517, 215] width 521 height 23
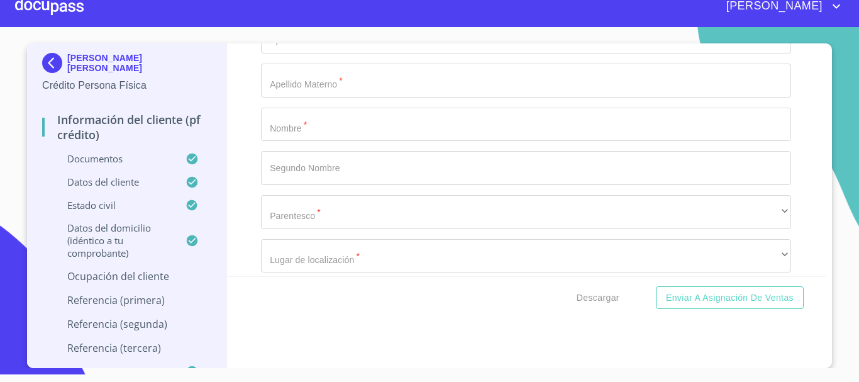
scroll to position [5455, 0]
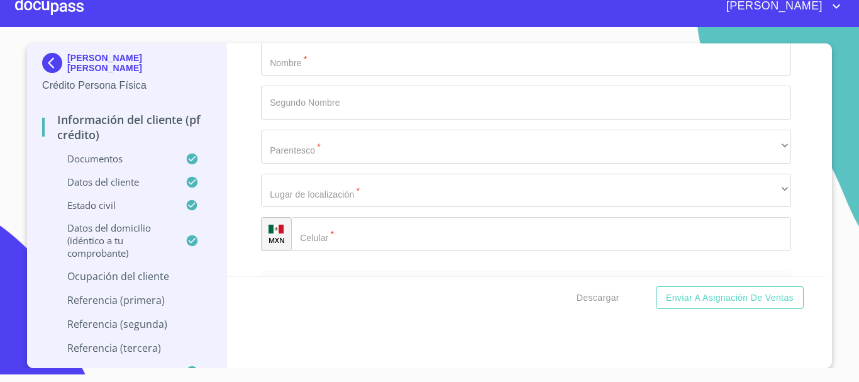
type input "BEBIDAS MUNDIALES"
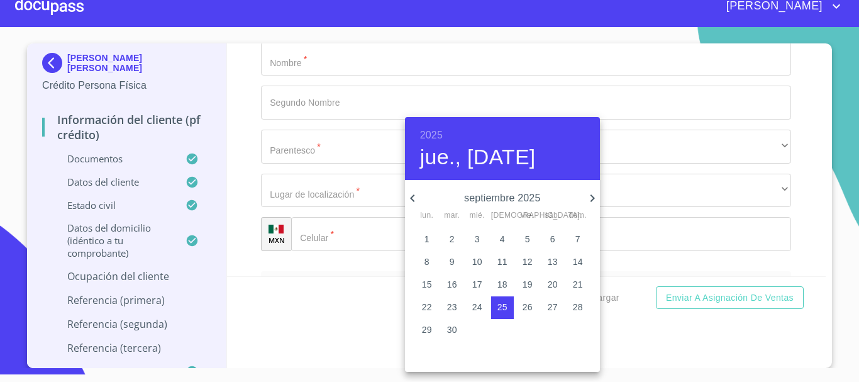
click at [437, 131] on h6 "2025" at bounding box center [431, 135] width 23 height 18
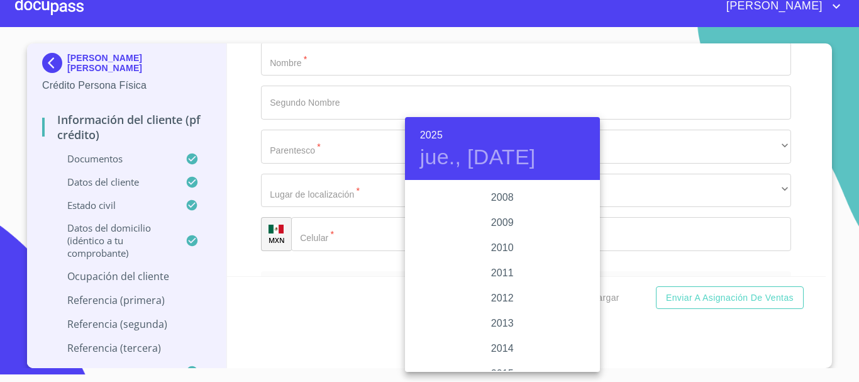
scroll to position [2063, 0]
click at [504, 238] on div "2009" at bounding box center [502, 244] width 195 height 25
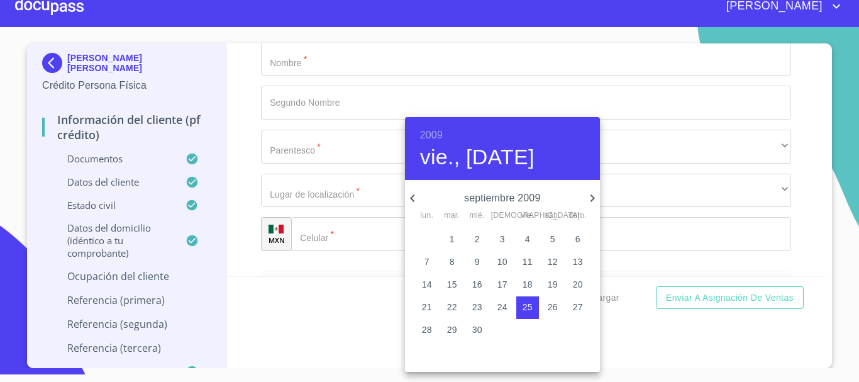
click at [585, 197] on icon "button" at bounding box center [592, 198] width 15 height 15
click at [590, 199] on icon "button" at bounding box center [592, 198] width 15 height 15
click at [448, 262] on span "3" at bounding box center [452, 261] width 23 height 13
type input "3 de nov. de 2009"
click at [322, 214] on div at bounding box center [429, 191] width 859 height 382
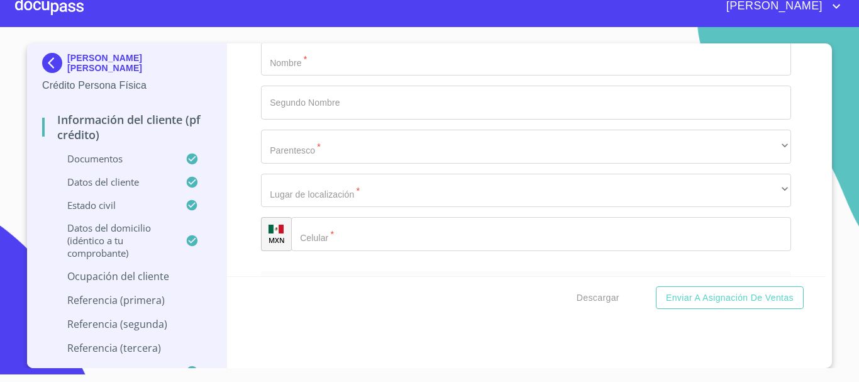
type input "TECNICO DE REFRIGERACION"
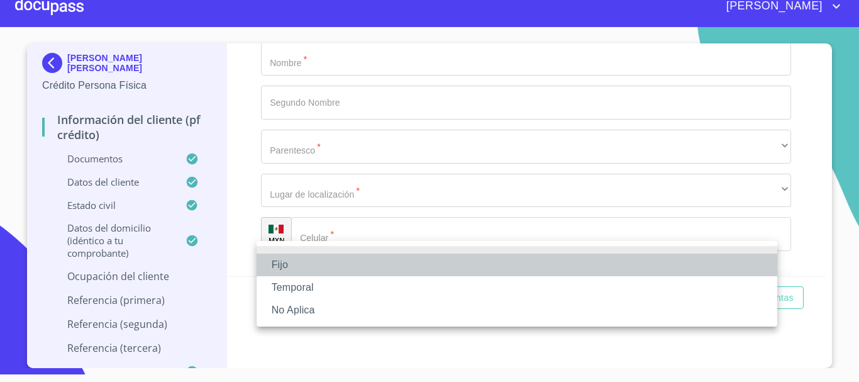
click at [298, 256] on li "Fijo" at bounding box center [517, 264] width 521 height 23
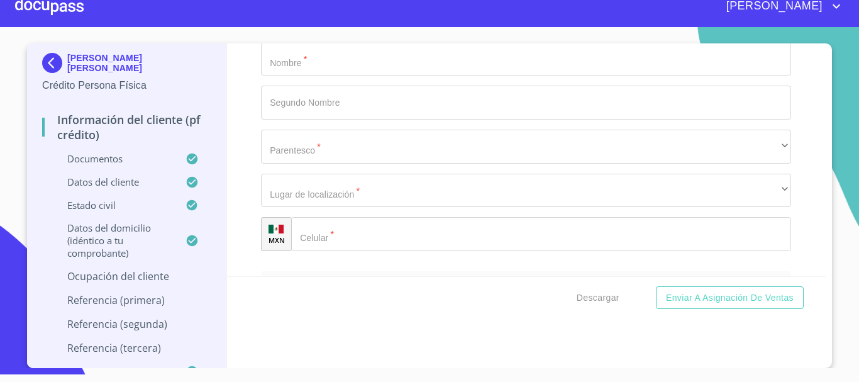
click at [230, 189] on div "Información del cliente (PF crédito) Documentos Documento de identificación.   …" at bounding box center [526, 159] width 599 height 233
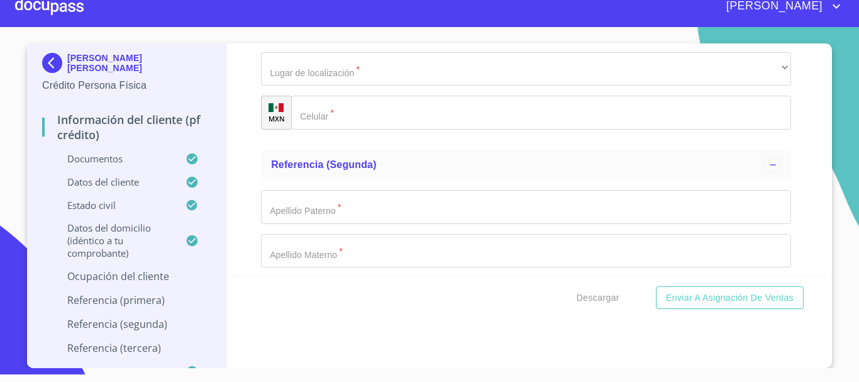
scroll to position [5581, 0]
type input "22000"
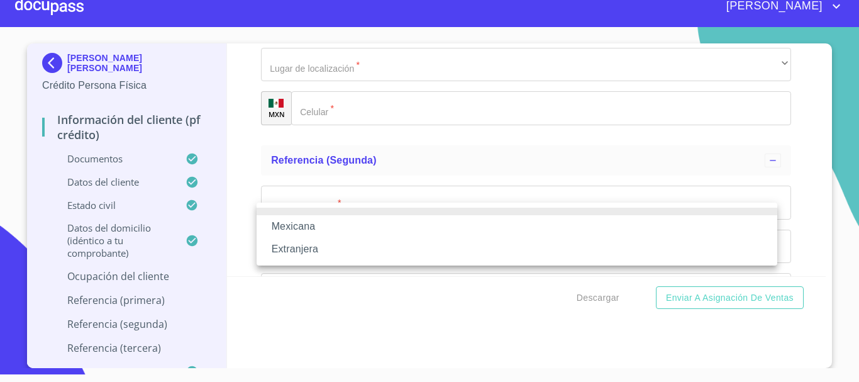
click at [332, 223] on li "Mexicana" at bounding box center [517, 226] width 521 height 23
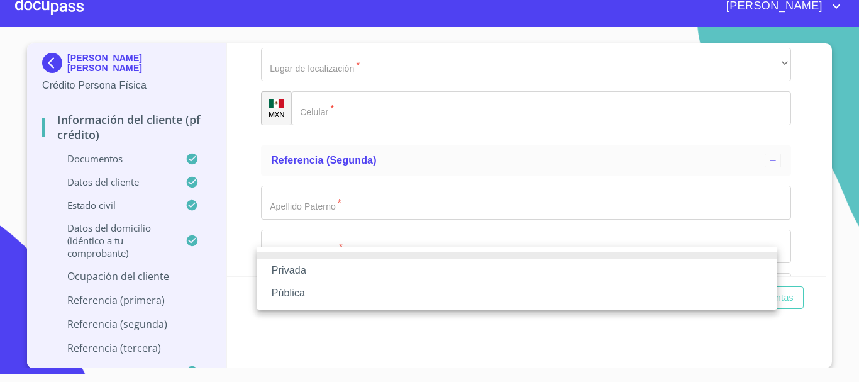
click at [313, 269] on li "Privada" at bounding box center [517, 270] width 521 height 23
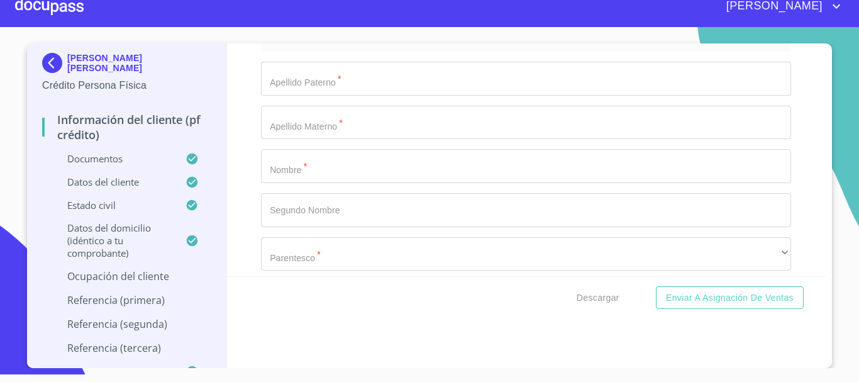
scroll to position [5709, 0]
type input "ELABORACION DE BEBIDAS"
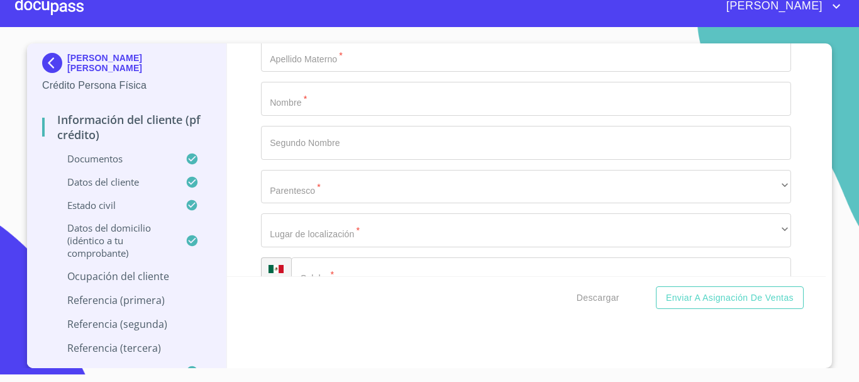
type input "[PHONE_NUMBER]"
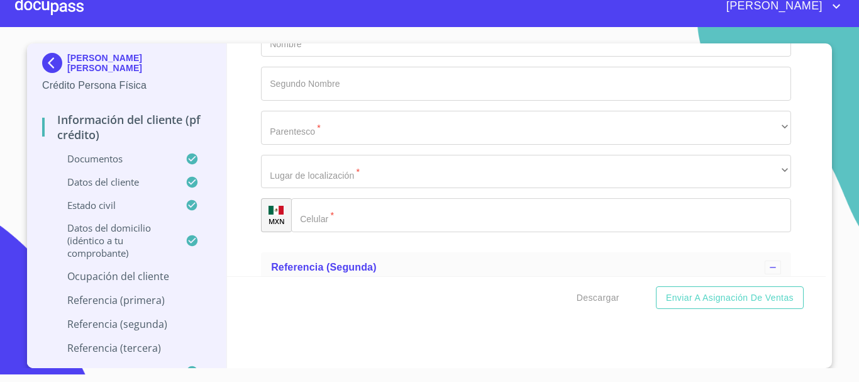
scroll to position [5458, 0]
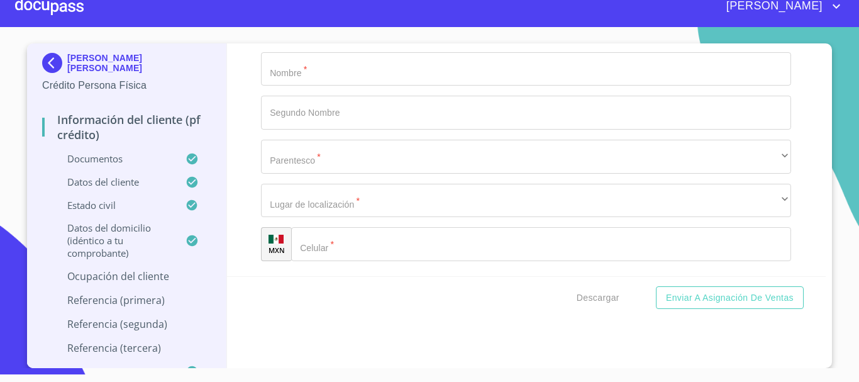
type input "3_"
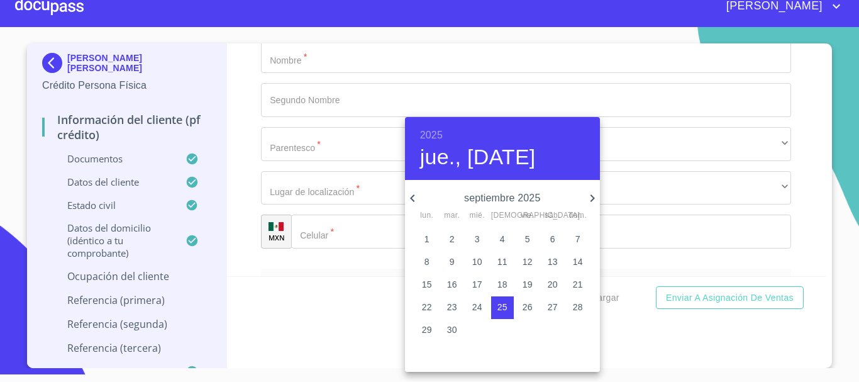
click at [423, 132] on h6 "2025" at bounding box center [431, 135] width 23 height 18
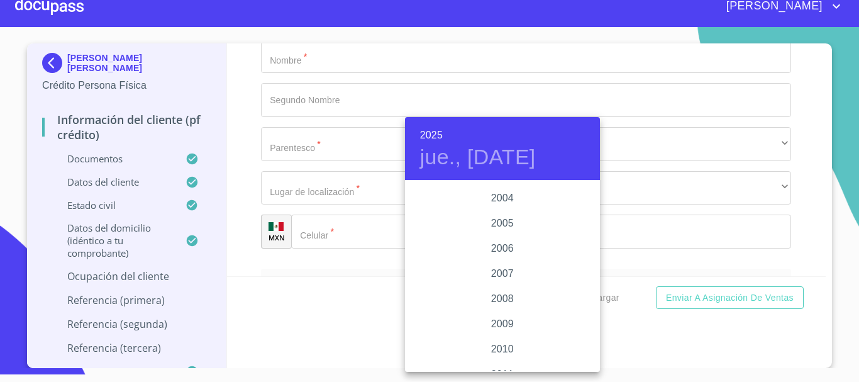
scroll to position [2000, 0]
click at [501, 280] on div "2008" at bounding box center [502, 282] width 195 height 25
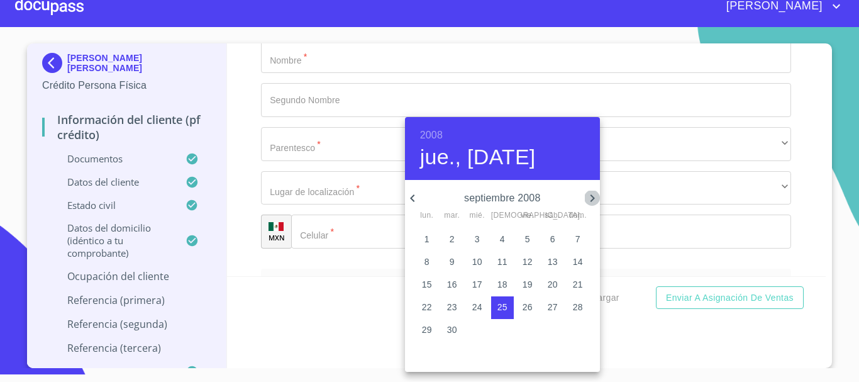
click at [588, 198] on icon "button" at bounding box center [592, 198] width 15 height 15
click at [589, 198] on icon "button" at bounding box center [592, 198] width 15 height 15
click at [426, 260] on p "3" at bounding box center [426, 261] width 5 height 13
type input "3 de nov. de 2008"
click at [336, 289] on div at bounding box center [429, 191] width 859 height 382
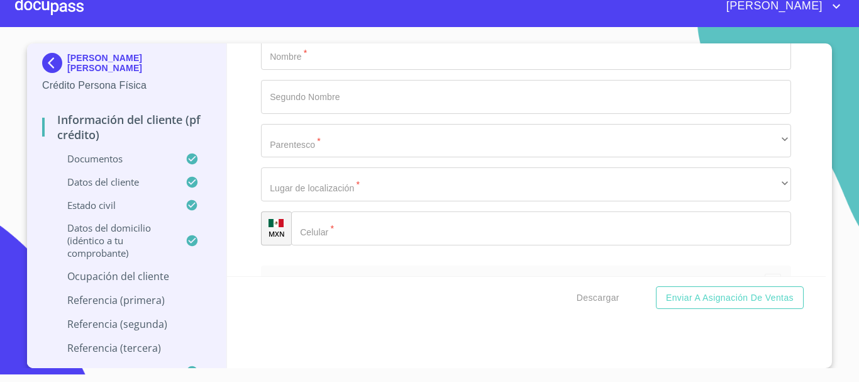
scroll to position [5835, 0]
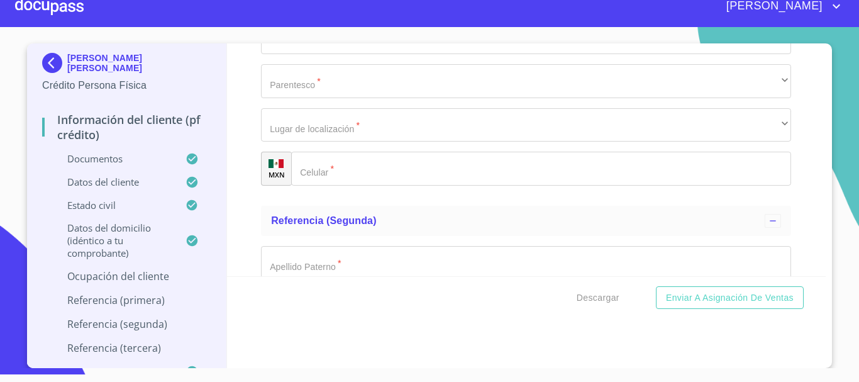
scroll to position [5458, 0]
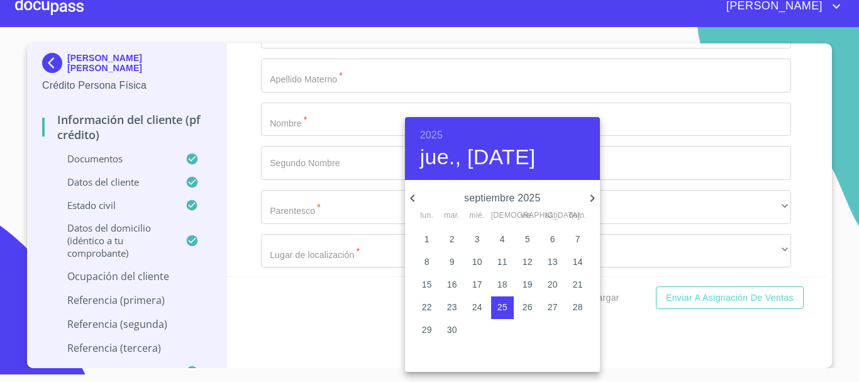
click at [496, 195] on p "septiembre 2025" at bounding box center [502, 198] width 165 height 15
click at [425, 128] on h6 "2025" at bounding box center [431, 135] width 23 height 18
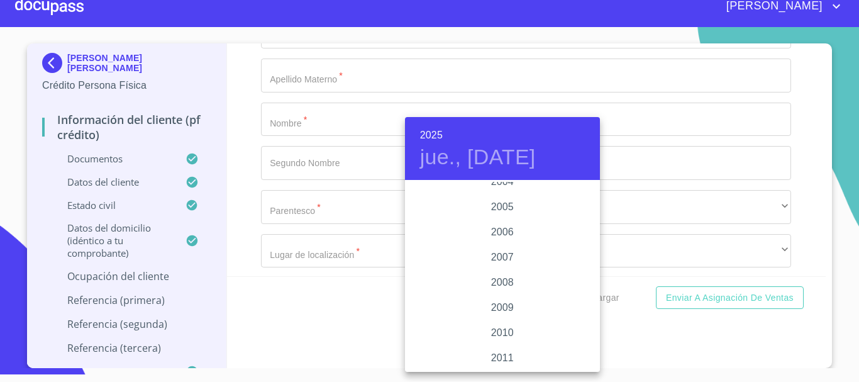
scroll to position [2063, 0]
click at [501, 246] on div "2009" at bounding box center [502, 244] width 195 height 25
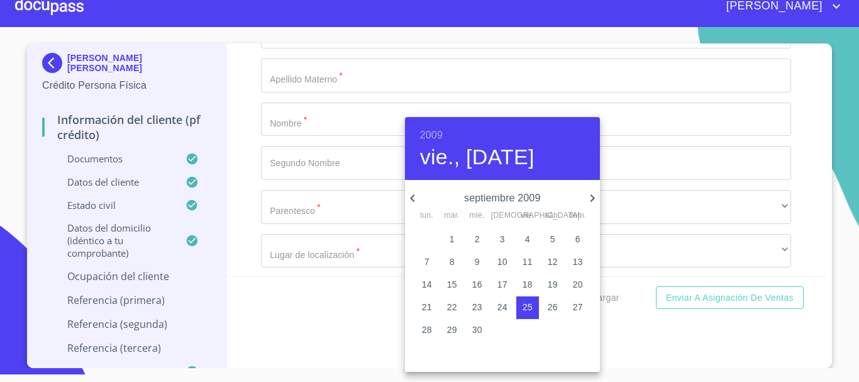
click at [589, 199] on icon "button" at bounding box center [592, 198] width 15 height 15
click at [446, 263] on span "3" at bounding box center [452, 261] width 23 height 13
type input "3 de nov. de 2009"
click at [270, 310] on div at bounding box center [429, 191] width 859 height 382
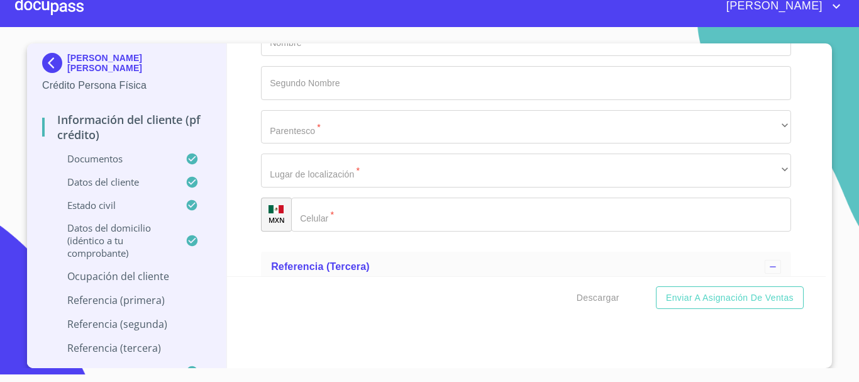
scroll to position [5835, 0]
type input "AV PERIFERICO"
drag, startPoint x: 382, startPoint y: 133, endPoint x: 68, endPoint y: 119, distance: 314.1
click at [68, 119] on div "[PERSON_NAME] [PERSON_NAME] Crédito Persona Física Información del cliente (PF …" at bounding box center [426, 205] width 799 height 324
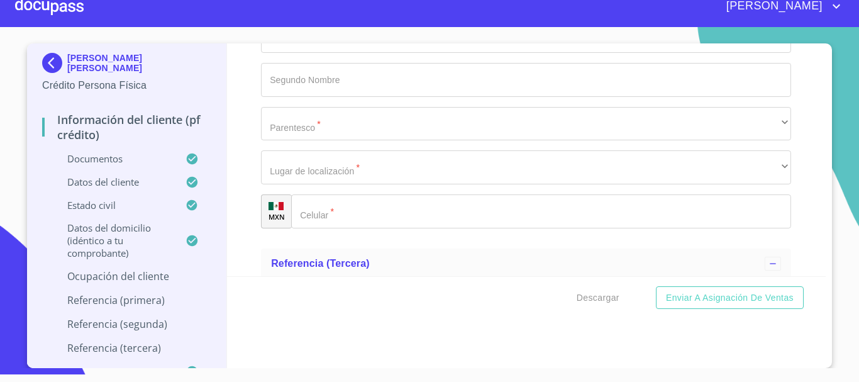
type input "CALLE [PERSON_NAME]"
type input "6740"
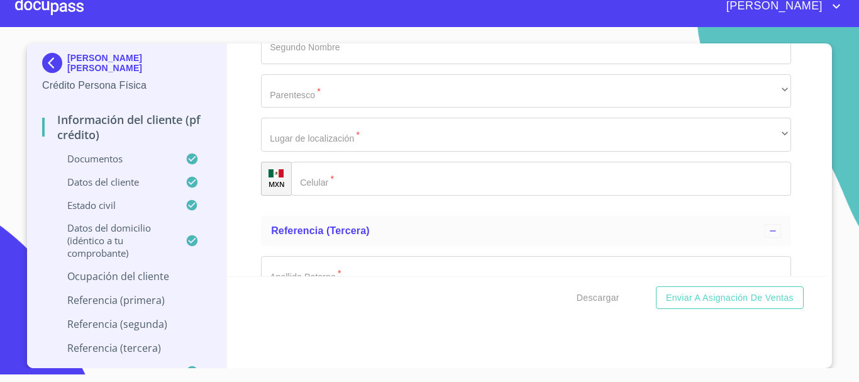
scroll to position [5898, 0]
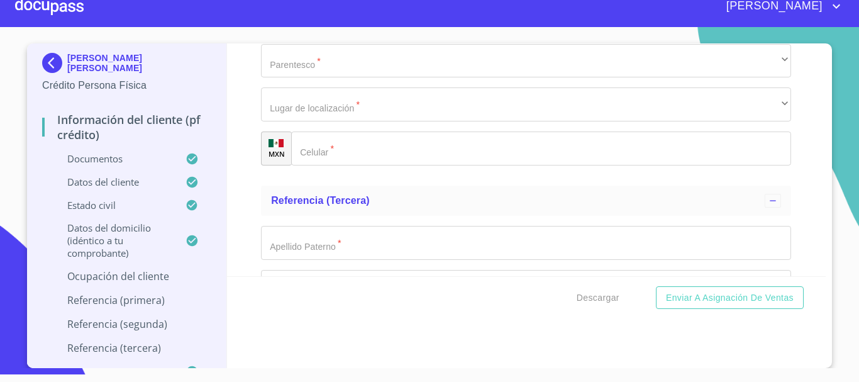
type input "TOLUQUILLA"
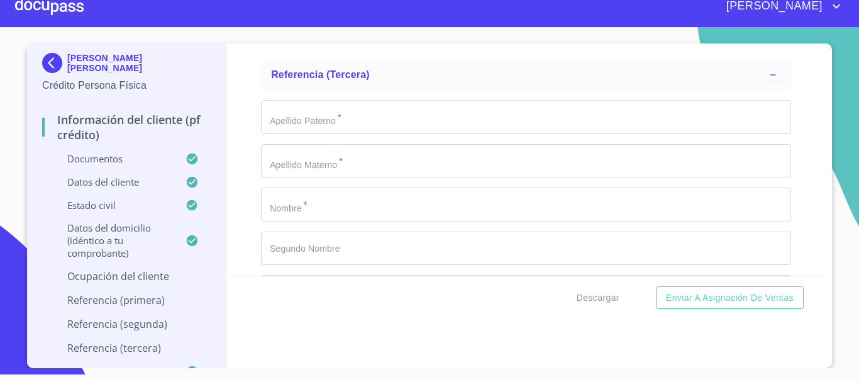
type input "45610"
type input "SAN PEDRO TLAQUEPAQUE"
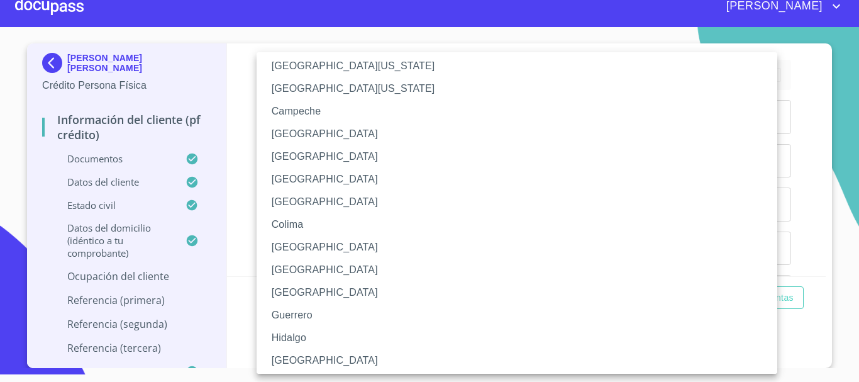
scroll to position [63, 0]
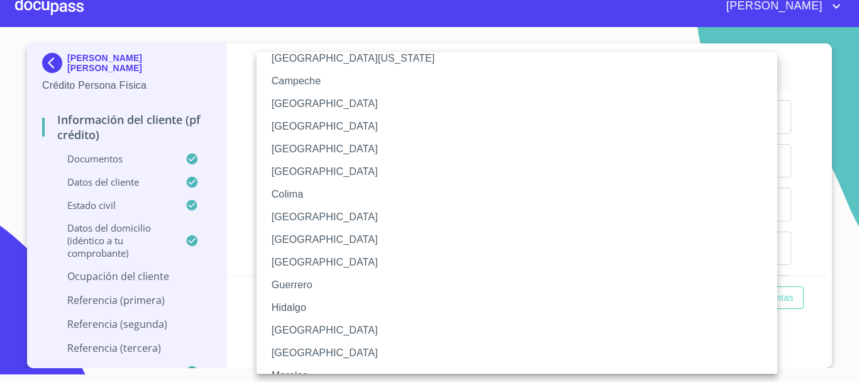
click at [304, 333] on li "[GEOGRAPHIC_DATA]" at bounding box center [522, 330] width 530 height 23
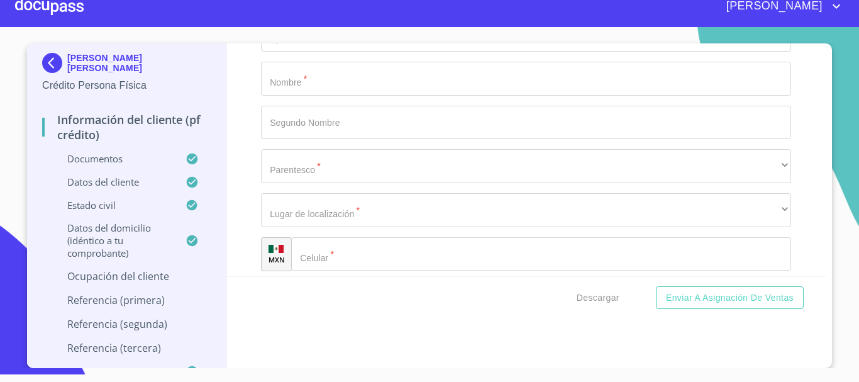
type input "[PERSON_NAME]"
type input "D"
type input "SUPERVISOR DE SERVICIOS"
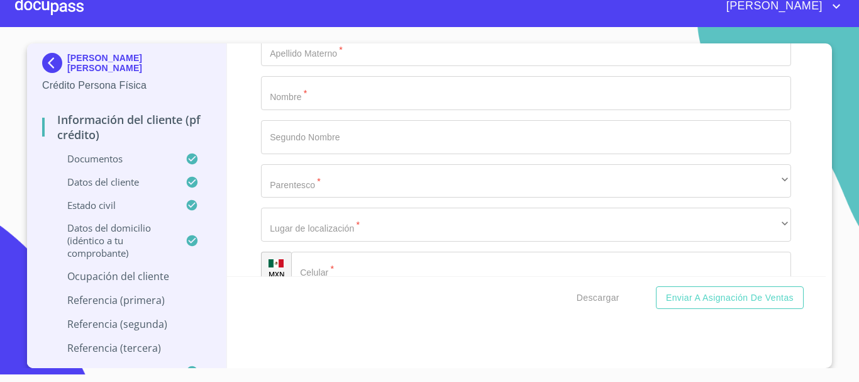
scroll to position [5772, 0]
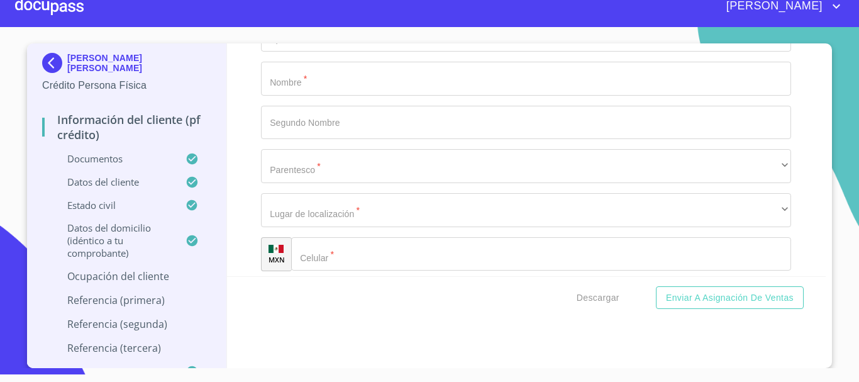
paste input "[PHONE_NUMBER]"
type input "[PHONE_NUMBER]"
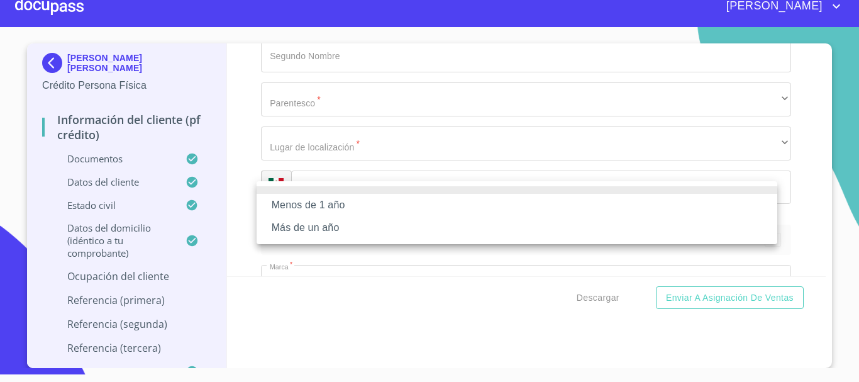
click at [338, 226] on li "Más de un año" at bounding box center [517, 227] width 521 height 23
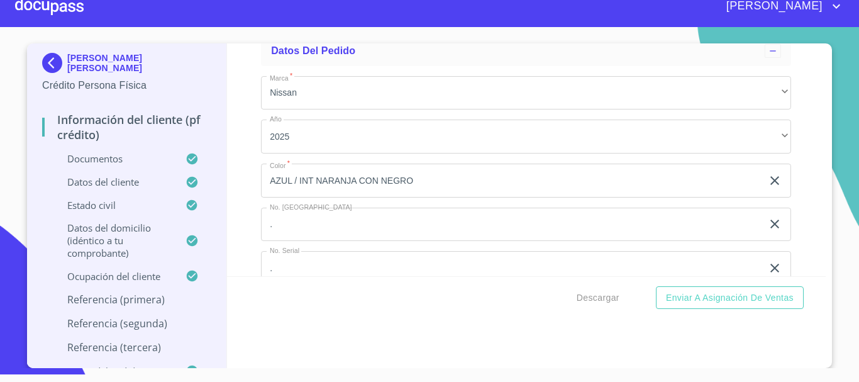
type input "K"
type input "[PERSON_NAME]"
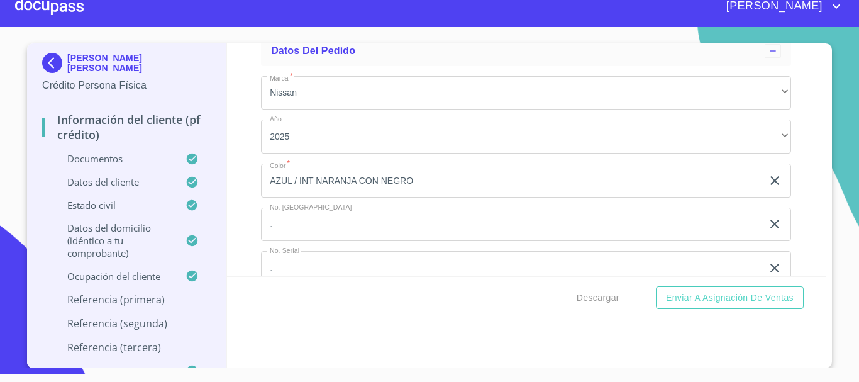
type input "G"
type input "ORTEGA"
type input "GUTIERREZ"
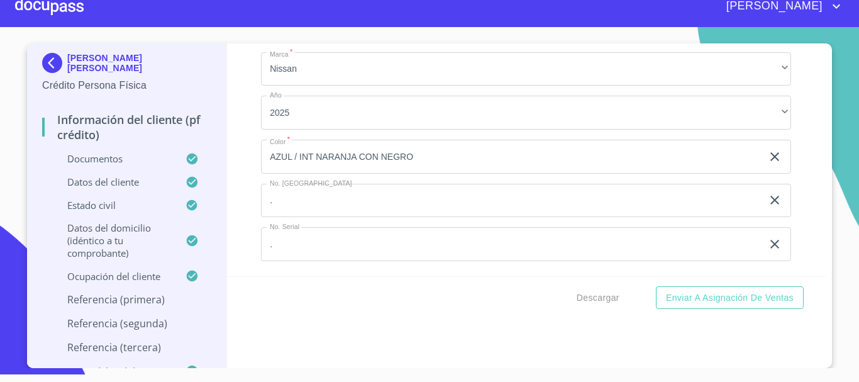
scroll to position [6530, 0]
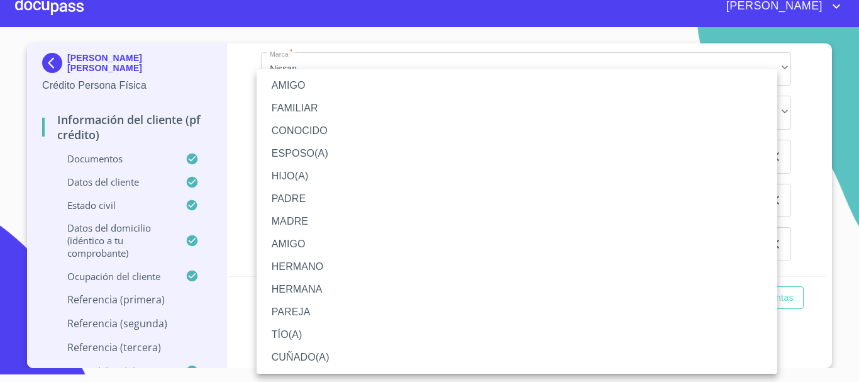
drag, startPoint x: 316, startPoint y: 282, endPoint x: 314, endPoint y: 266, distance: 16.5
click at [314, 266] on ul "AMIGO FAMILIAR CONOCIDO ESPOSO(A) HIJO(A) PADRE MADRE AMIGO HERMANO HERMANA PAR…" at bounding box center [517, 221] width 521 height 304
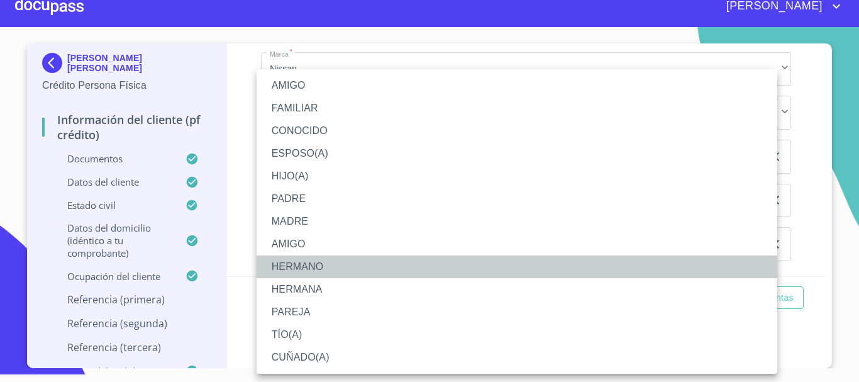
click at [314, 266] on li "HERMANO" at bounding box center [517, 266] width 521 height 23
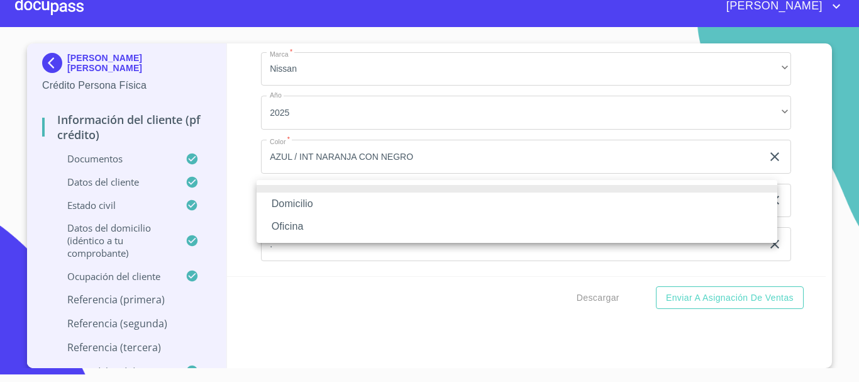
click at [316, 199] on li "Domicilio" at bounding box center [517, 203] width 521 height 23
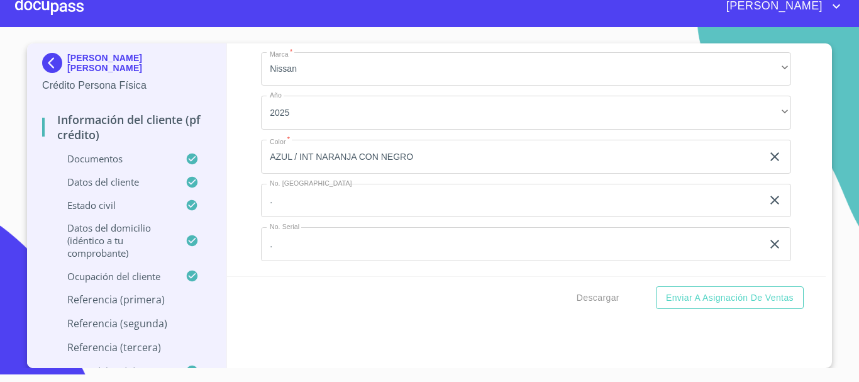
type input "[PHONE_NUMBER]"
type input "DOLORES"
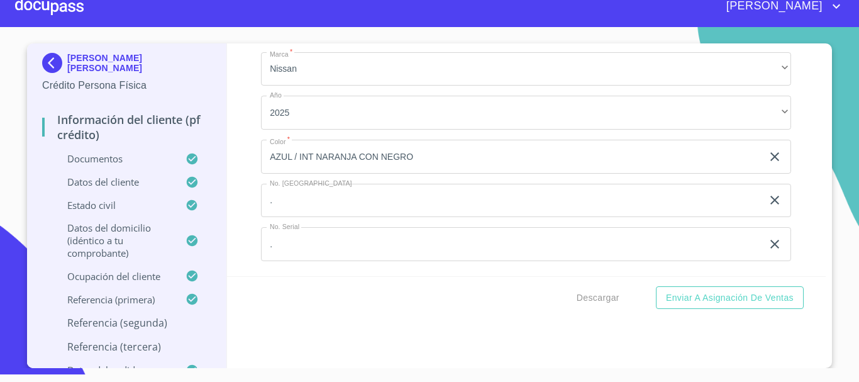
scroll to position [6735, 0]
type input "[PERSON_NAME]"
type input "OROZCO"
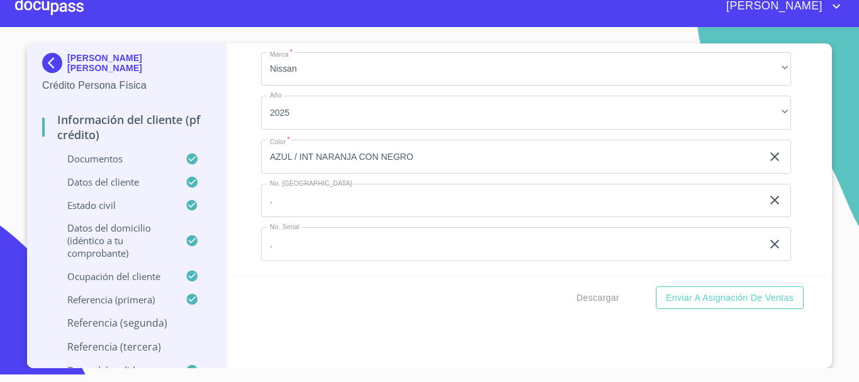
type input "MOLINA"
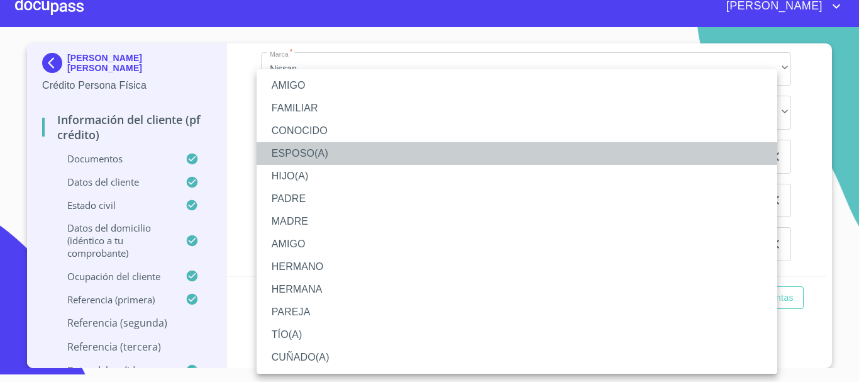
click at [308, 155] on li "ESPOSO(A)" at bounding box center [517, 153] width 521 height 23
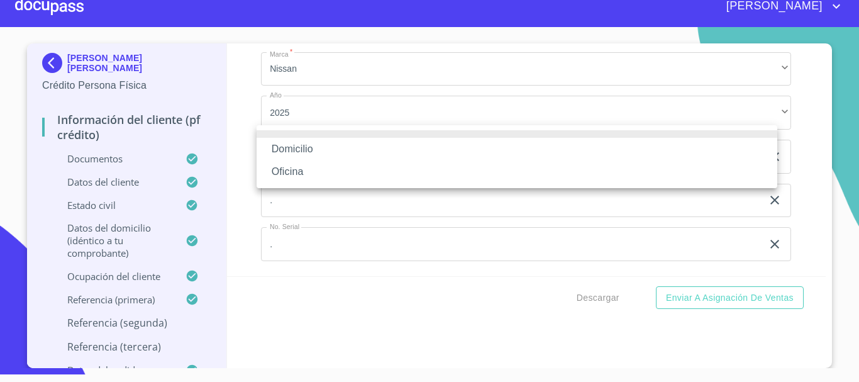
click at [304, 157] on li "Domicilio" at bounding box center [517, 149] width 521 height 23
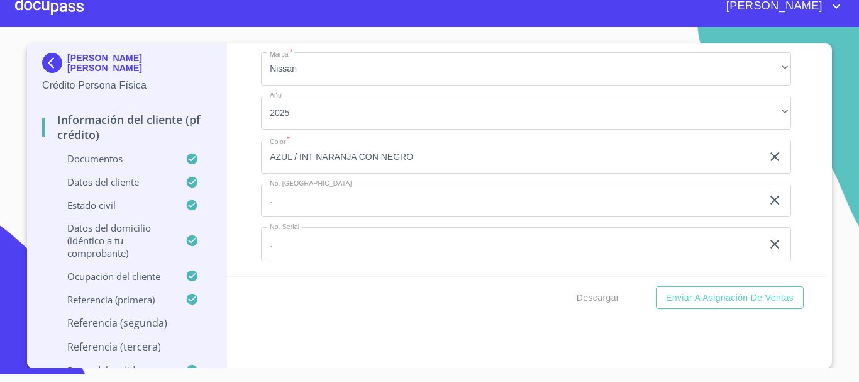
type input "[PHONE_NUMBER]"
type input "O"
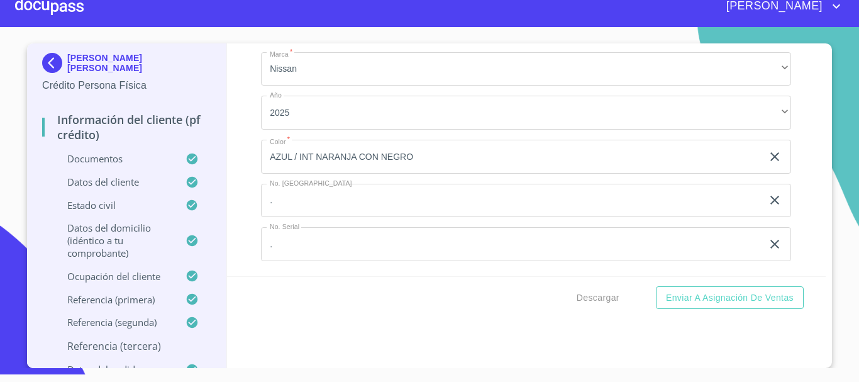
type input "[PERSON_NAME]"
type input "T"
type input "GUTIERREZ"
type input "SOLIS"
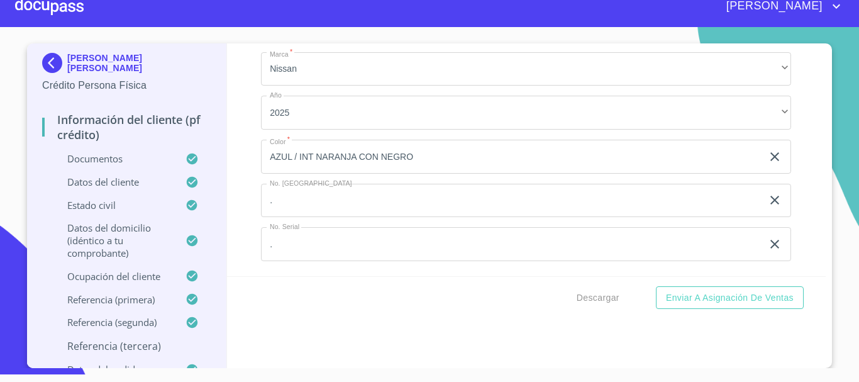
scroll to position [7218, 0]
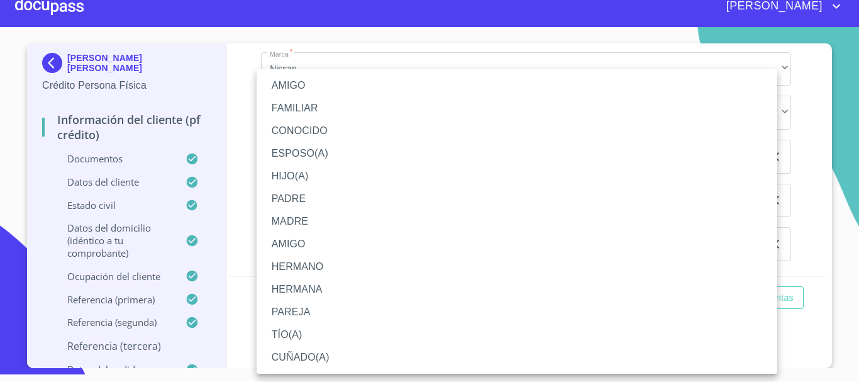
click at [311, 335] on li "TÍO(A)" at bounding box center [517, 334] width 521 height 23
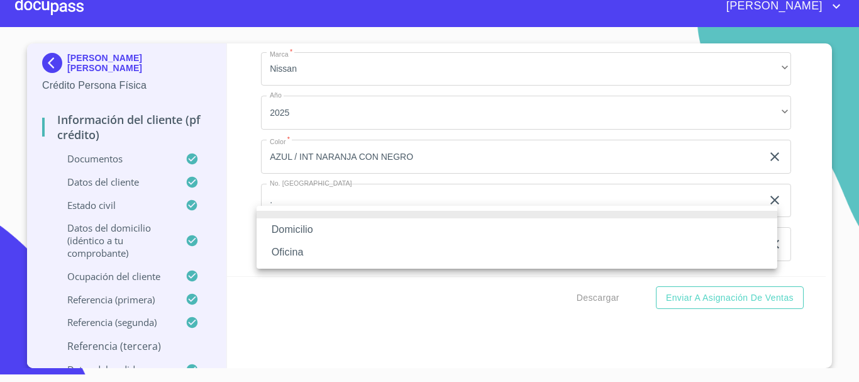
click at [287, 222] on li "Domicilio" at bounding box center [517, 229] width 521 height 23
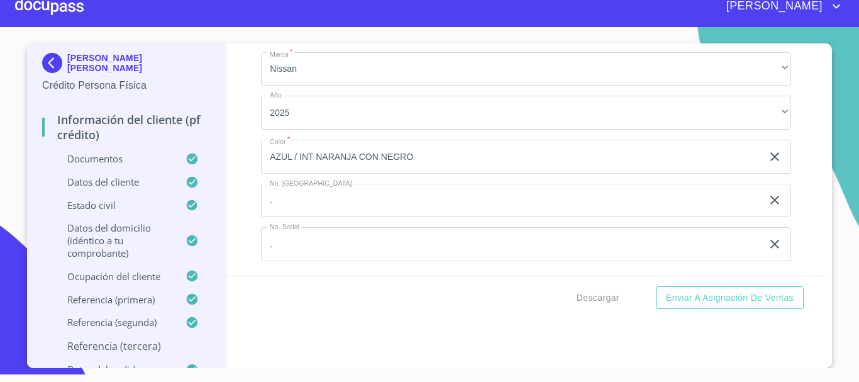
type input "[PHONE_NUMBER]"
click at [719, 295] on span "Enviar a Asignación de Ventas" at bounding box center [730, 298] width 128 height 16
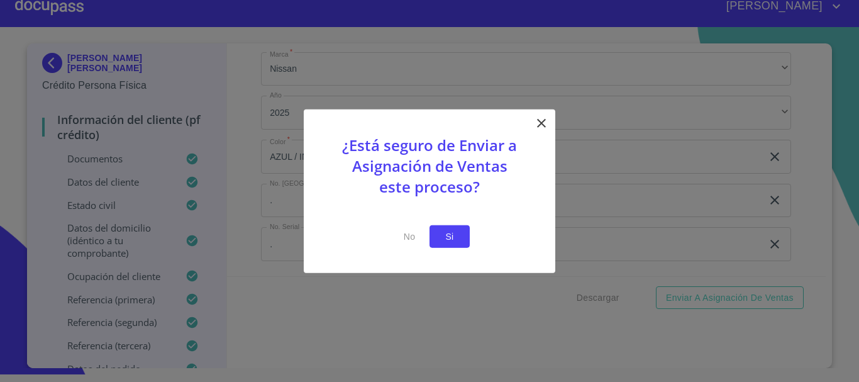
click at [458, 237] on span "Si" at bounding box center [450, 236] width 20 height 16
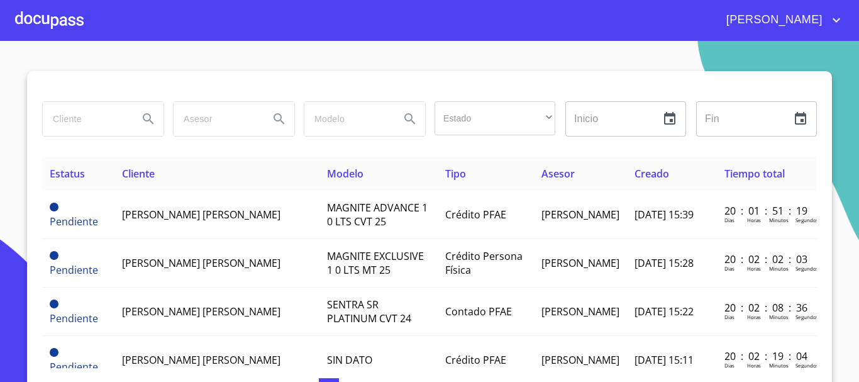
click at [37, 37] on div at bounding box center [49, 20] width 69 height 40
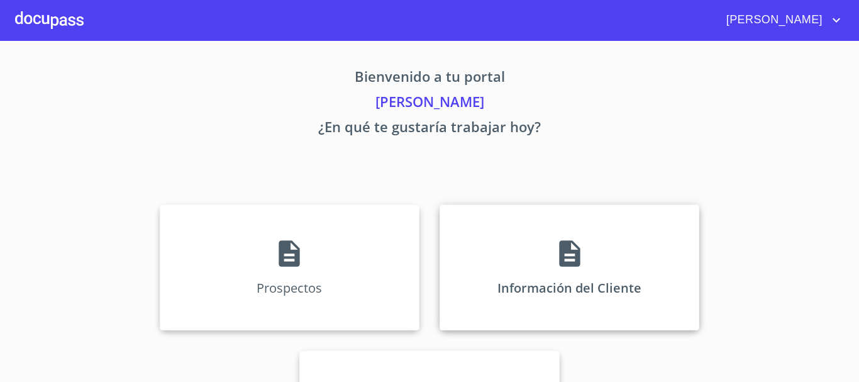
click at [474, 257] on div "Información del Cliente" at bounding box center [570, 267] width 260 height 126
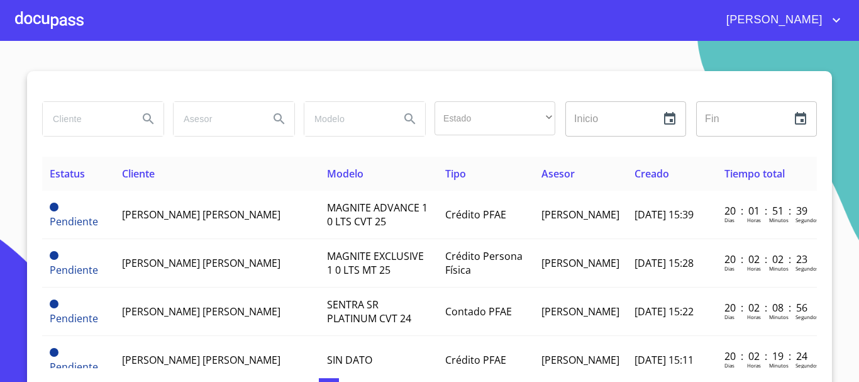
click at [58, 97] on div at bounding box center [102, 118] width 131 height 45
click at [82, 116] on input "search" at bounding box center [86, 119] width 86 height 34
type input "[PERSON_NAME] [PERSON_NAME]"
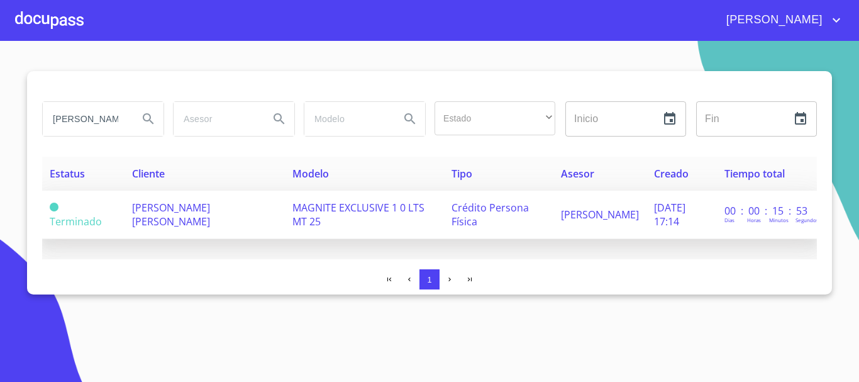
click at [210, 211] on span "[PERSON_NAME] [PERSON_NAME]" at bounding box center [171, 215] width 78 height 28
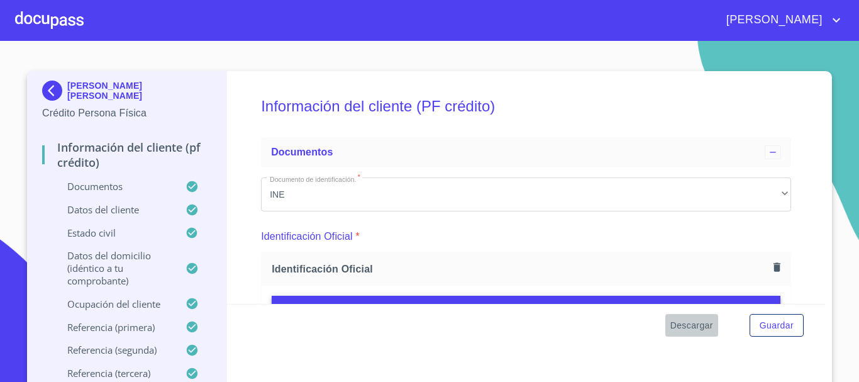
click at [678, 328] on span "Descargar" at bounding box center [691, 326] width 43 height 16
